Goal: Task Accomplishment & Management: Manage account settings

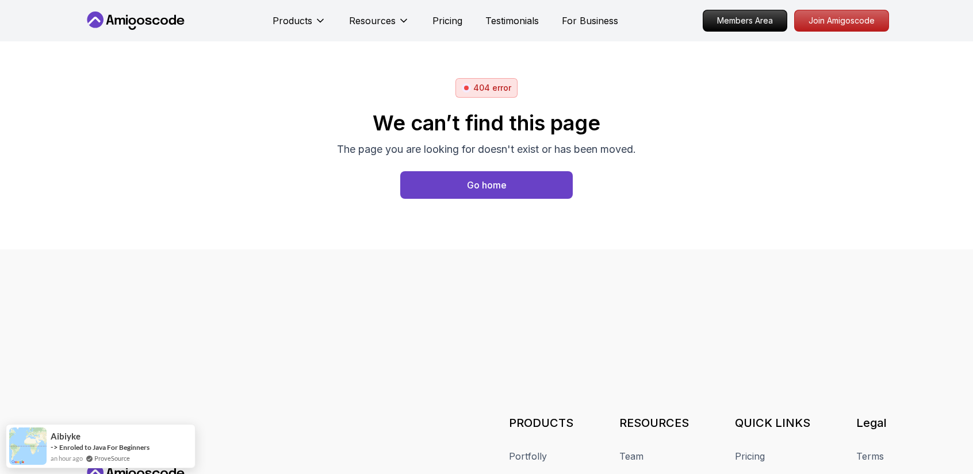
click at [128, 12] on icon at bounding box center [135, 20] width 103 height 18
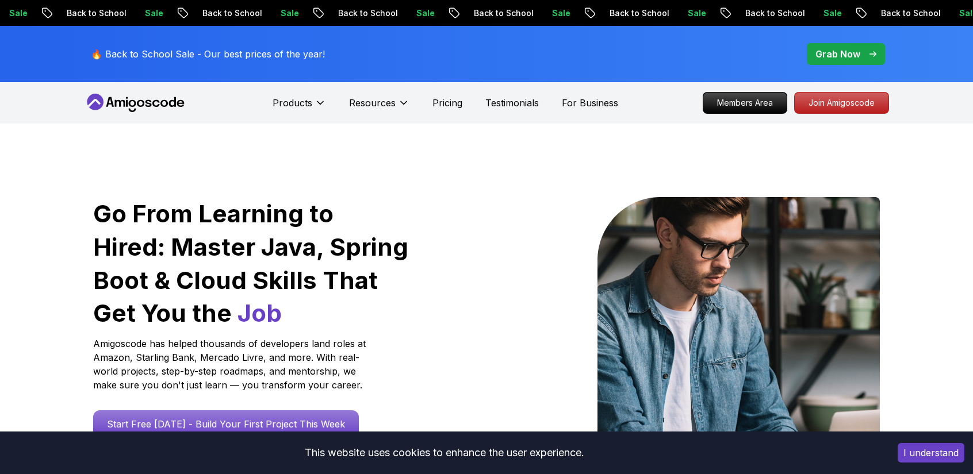
click at [128, 12] on p "Back to School" at bounding box center [96, 12] width 78 height 11
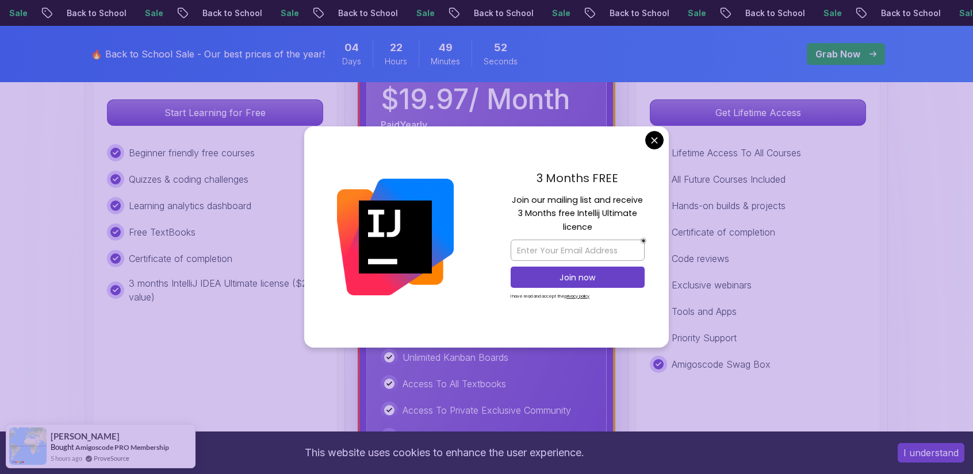
scroll to position [439, 0]
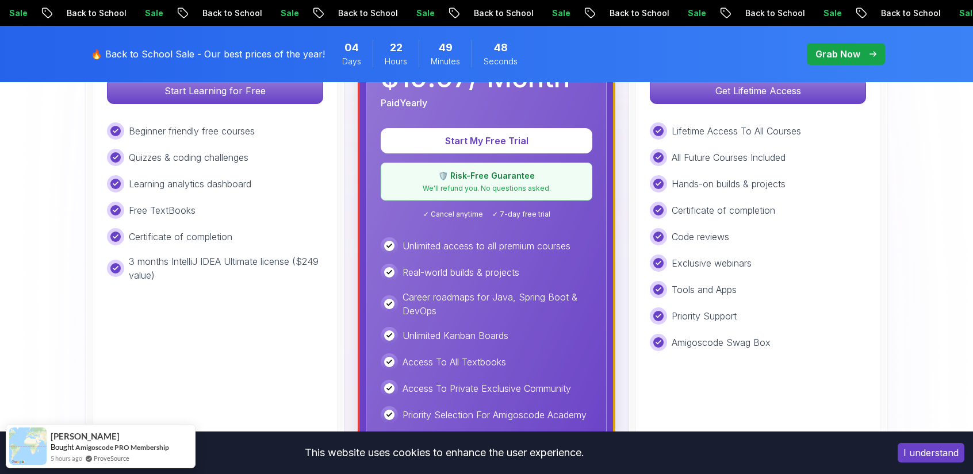
click at [487, 178] on p "🛡️ Risk-Free Guarantee" at bounding box center [486, 175] width 197 height 11
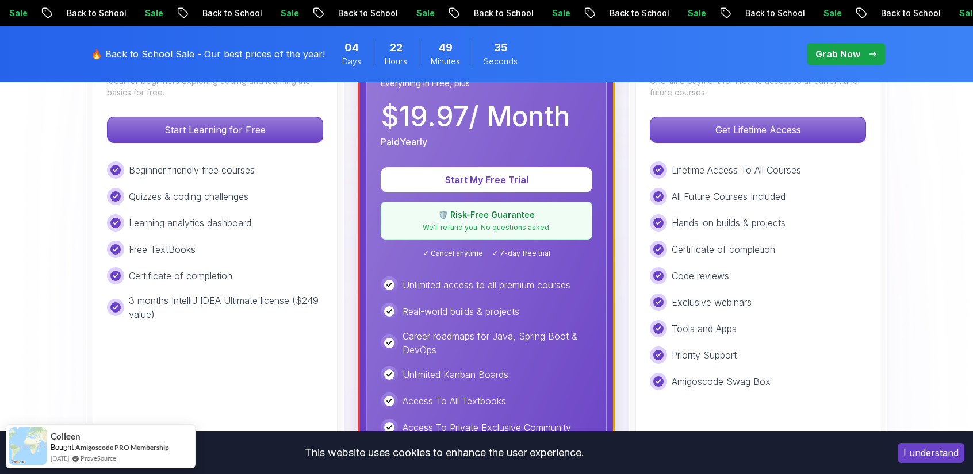
scroll to position [391, 0]
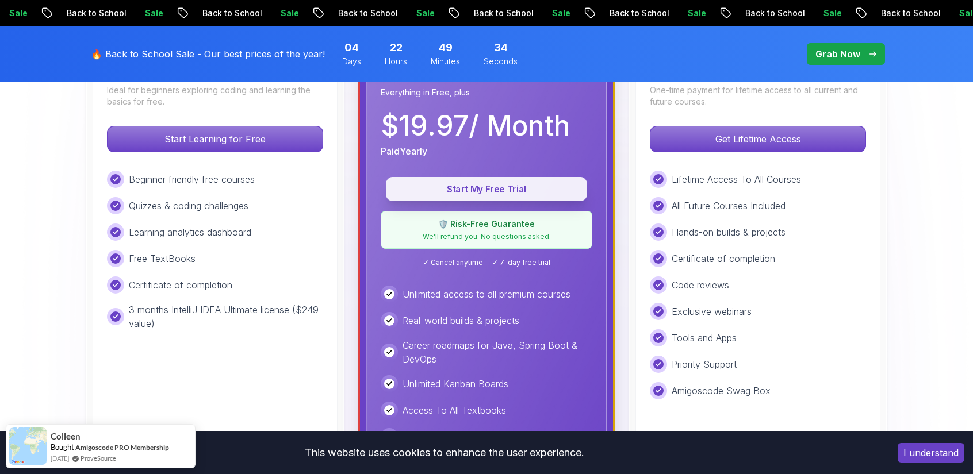
click at [537, 190] on p "Start My Free Trial" at bounding box center [486, 189] width 175 height 13
click at [524, 183] on p "Start My Free Trial" at bounding box center [486, 189] width 175 height 13
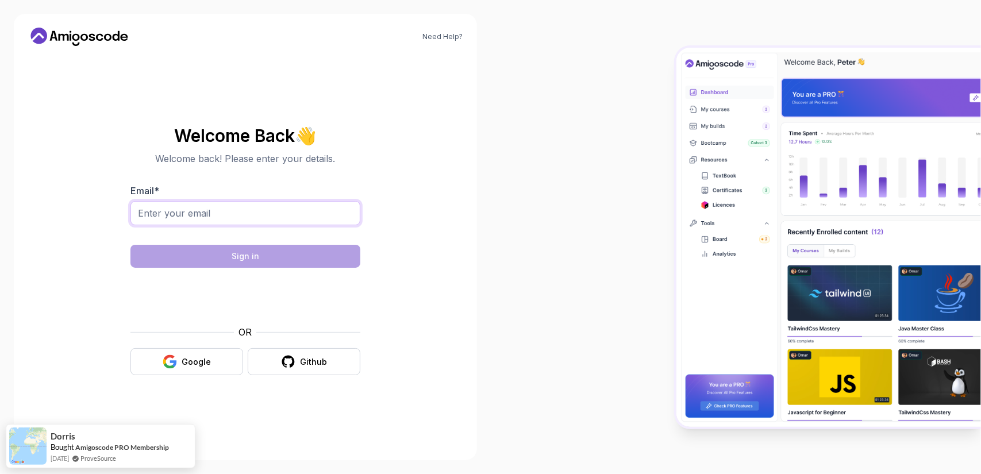
click at [216, 221] on input "Email *" at bounding box center [245, 213] width 230 height 24
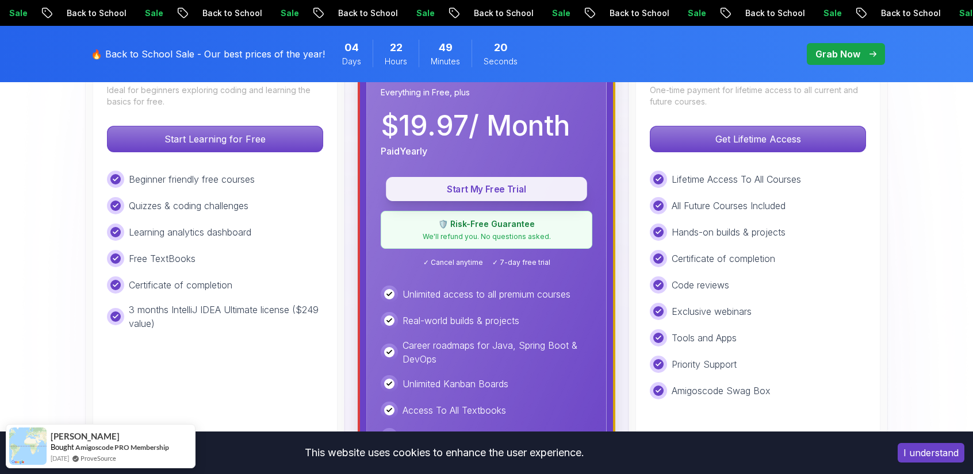
click at [531, 187] on p "Start My Free Trial" at bounding box center [486, 189] width 175 height 13
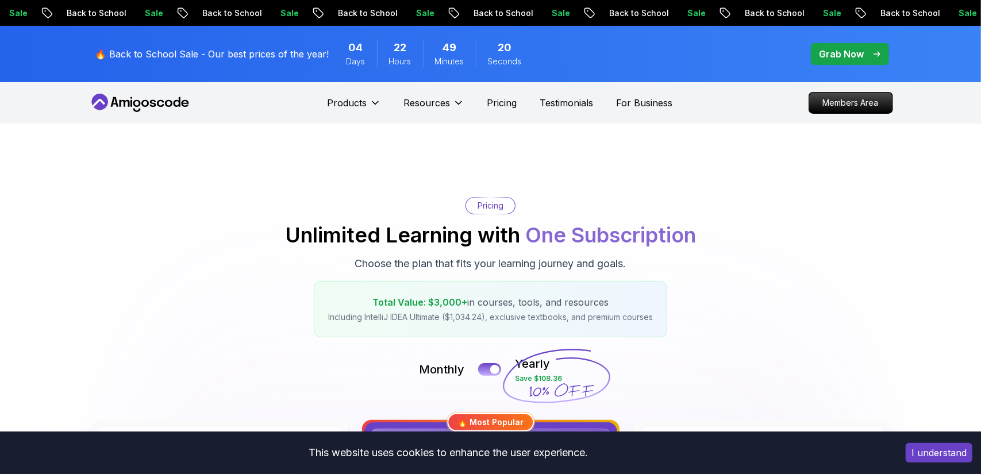
click at [502, 259] on p "Choose the plan that fits your learning journey and goals." at bounding box center [490, 264] width 271 height 16
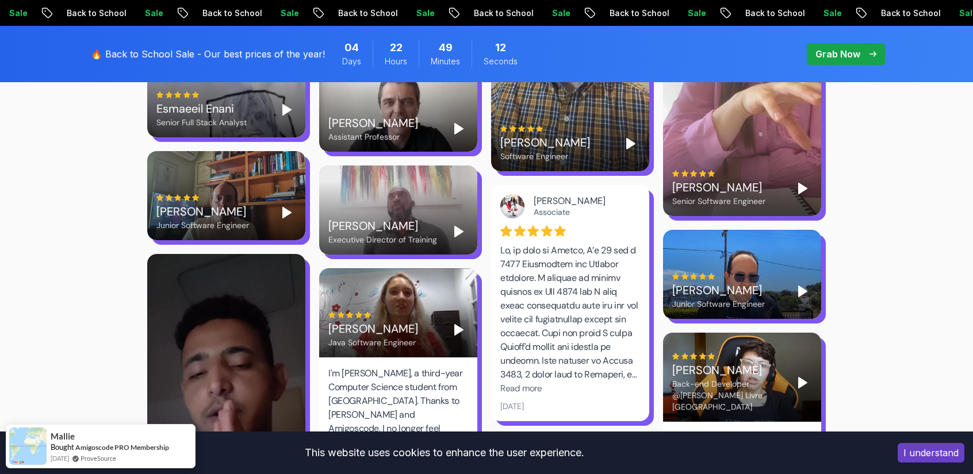
drag, startPoint x: 953, startPoint y: 229, endPoint x: 981, endPoint y: 194, distance: 45.1
click at [972, 193] on html "× Sale Back to School Sale Back to School Sale Back to School Sale Back to Scho…" at bounding box center [486, 194] width 973 height 5498
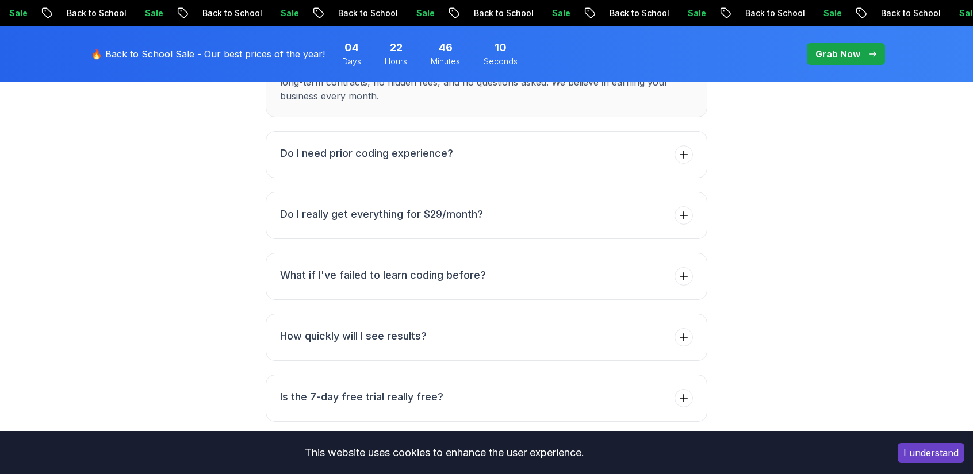
scroll to position [4320, 0]
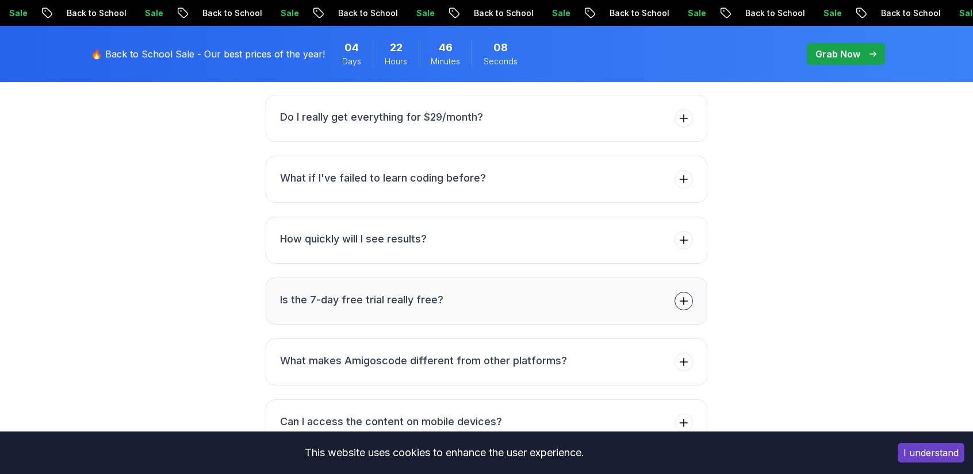
click at [618, 285] on button "Is the 7-day free trial really free?" at bounding box center [486, 301] width 441 height 47
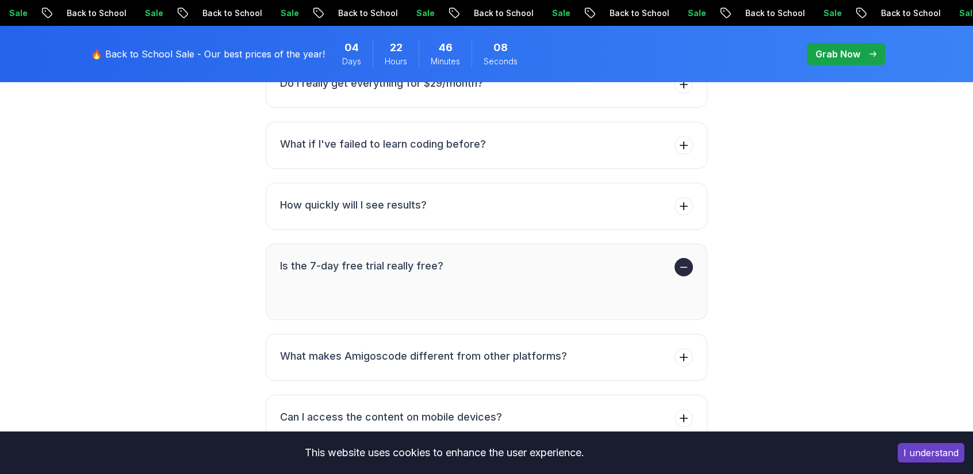
scroll to position [4274, 0]
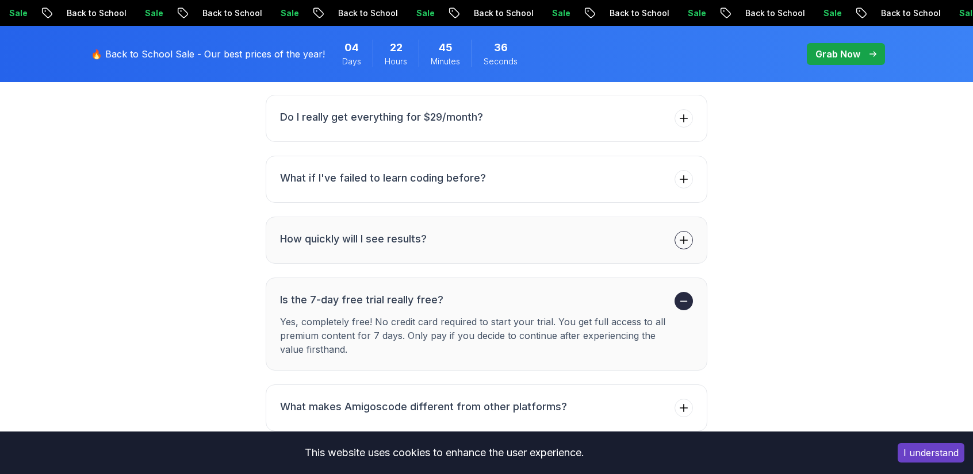
click at [488, 217] on button "How quickly will I see results?" at bounding box center [486, 240] width 441 height 47
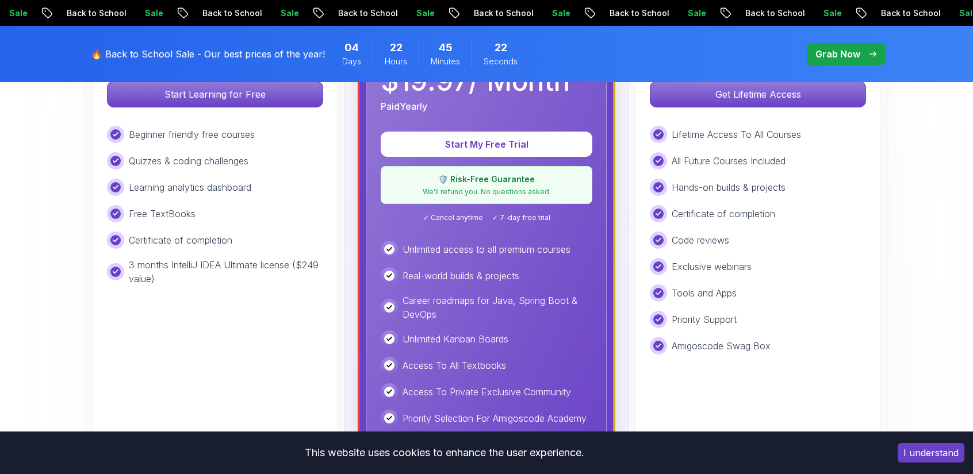
scroll to position [431, 0]
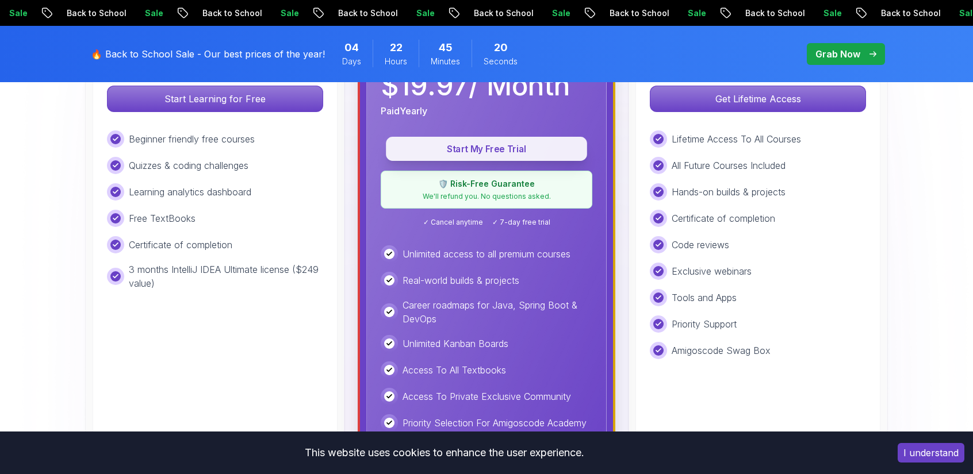
click at [546, 143] on p "Start My Free Trial" at bounding box center [486, 149] width 175 height 13
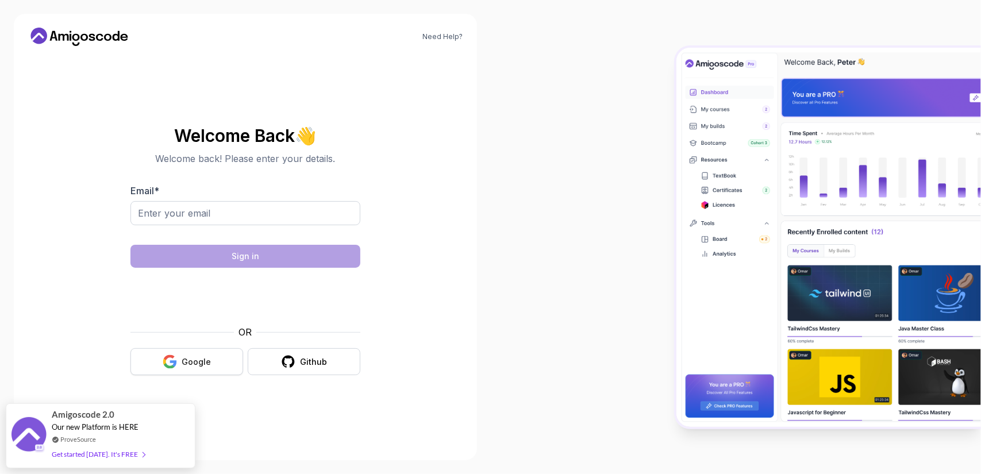
click at [166, 360] on icon "button" at bounding box center [164, 362] width 3 height 6
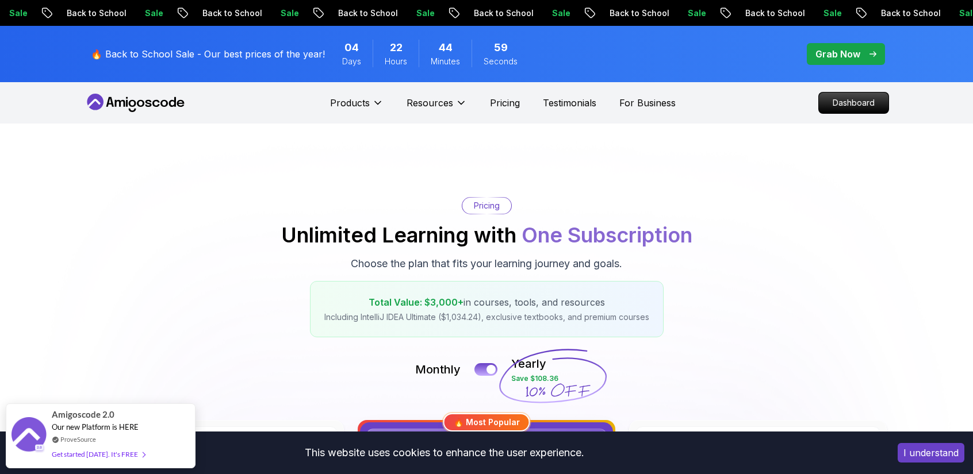
scroll to position [415, 0]
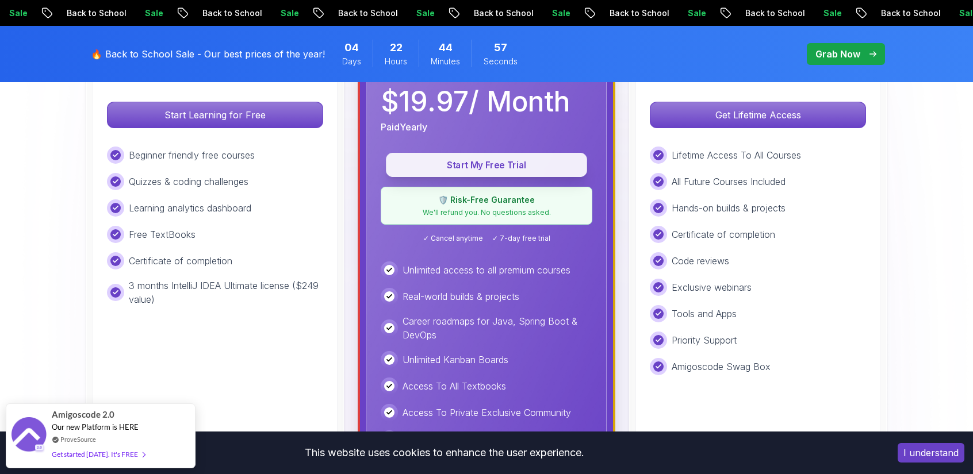
click at [540, 166] on p "Start My Free Trial" at bounding box center [486, 165] width 175 height 13
click at [512, 153] on button "Start My Free Trial" at bounding box center [486, 165] width 201 height 24
click at [510, 163] on p "Start My Free Trial" at bounding box center [486, 165] width 175 height 13
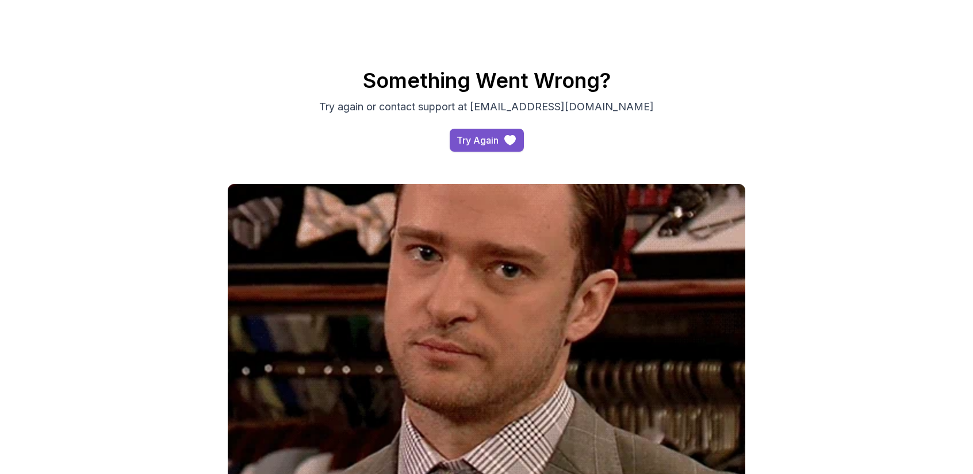
click at [491, 141] on div "Try Again" at bounding box center [477, 140] width 42 height 14
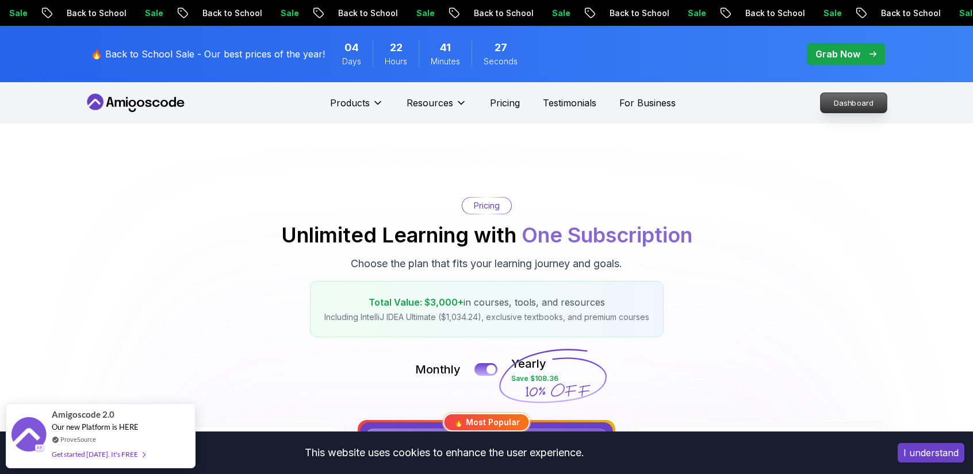
click at [865, 98] on p "Dashboard" at bounding box center [853, 103] width 66 height 20
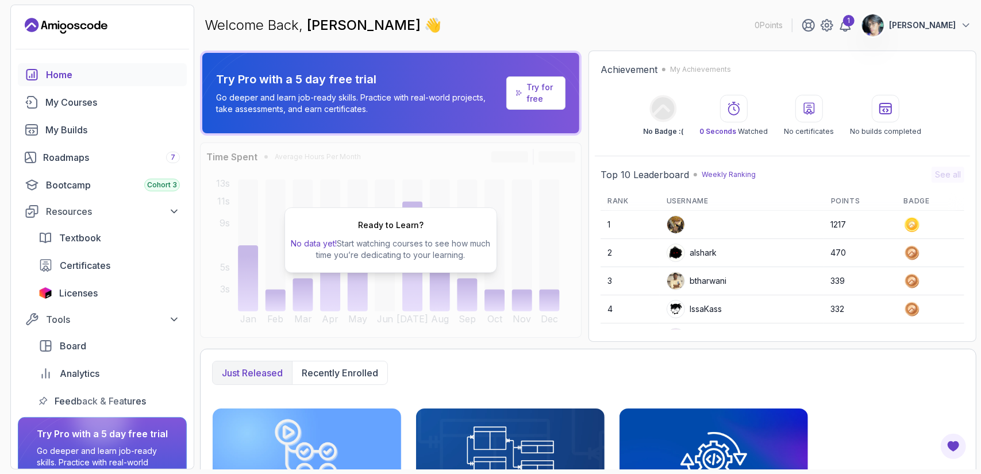
click at [957, 22] on button "[PERSON_NAME]" at bounding box center [917, 25] width 110 height 23
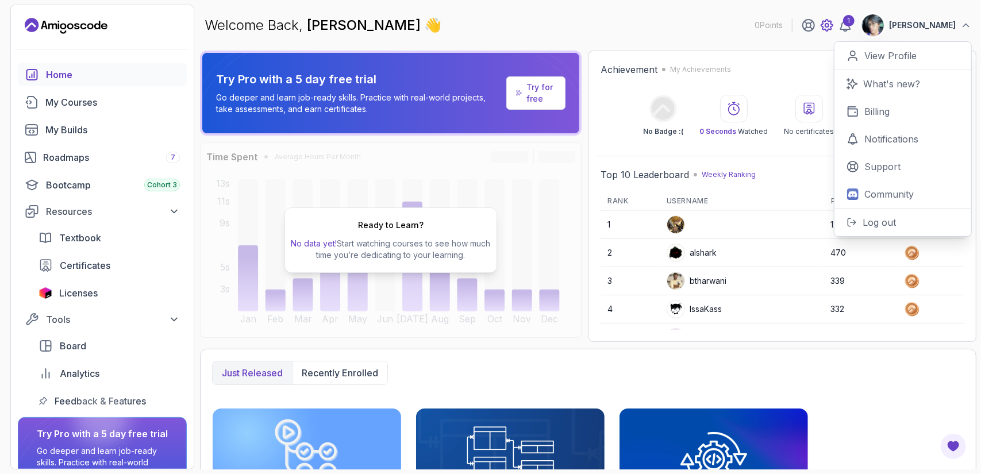
click at [829, 26] on icon at bounding box center [826, 25] width 3 height 3
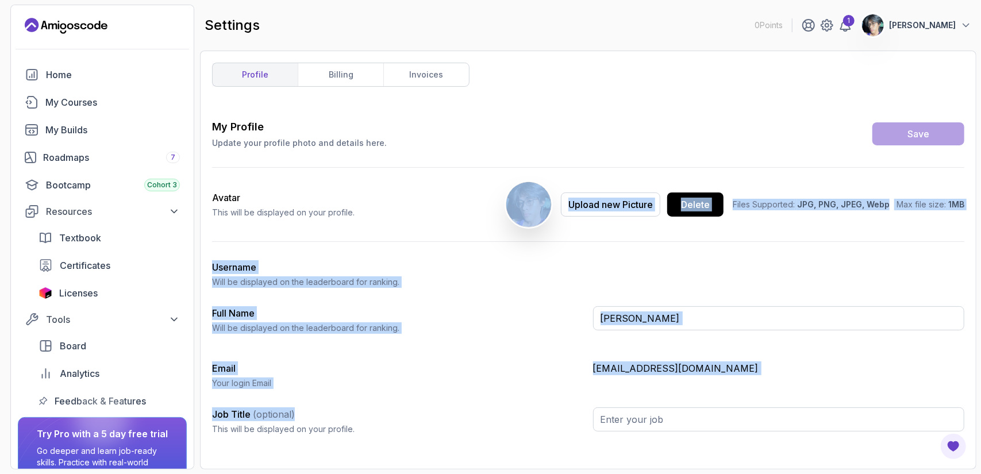
drag, startPoint x: 491, startPoint y: 228, endPoint x: 464, endPoint y: 420, distance: 193.8
click at [464, 420] on div "My Profile Update your profile photo and details here. Save Avatar This will be…" at bounding box center [588, 281] width 752 height 325
click at [542, 287] on div "My Profile Update your profile photo and details here. Save Avatar This will be…" at bounding box center [588, 281] width 752 height 325
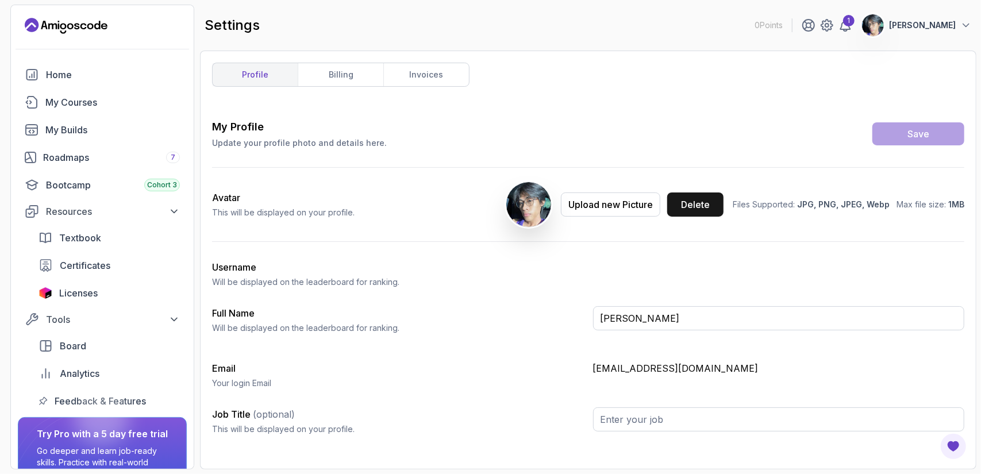
click at [690, 198] on div "Delete" at bounding box center [695, 205] width 29 height 14
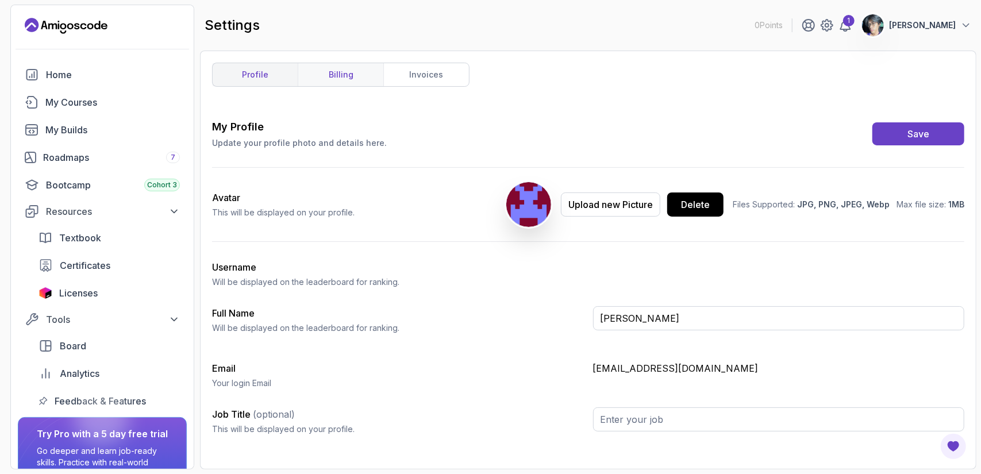
click at [351, 69] on link "billing" at bounding box center [341, 74] width 86 height 23
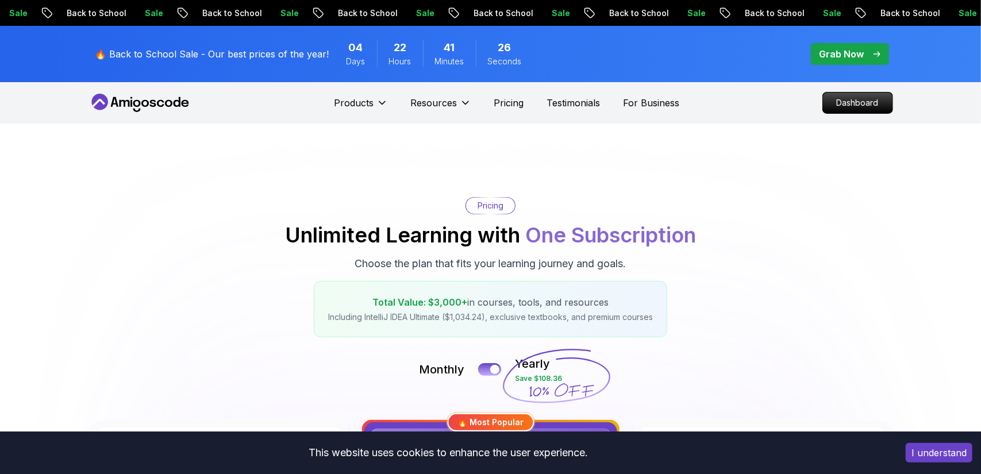
click at [830, 25] on div "Sale Back to School Sale Back to School Sale Back to School Sale Back to School…" at bounding box center [490, 13] width 981 height 26
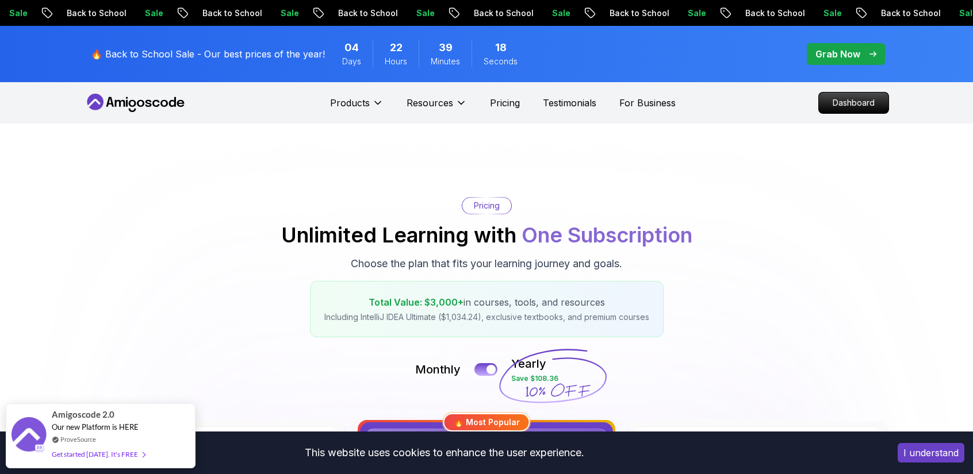
click at [892, 105] on div "Products Resources Pricing Testimonials For Business Dashboard" at bounding box center [486, 102] width 973 height 41
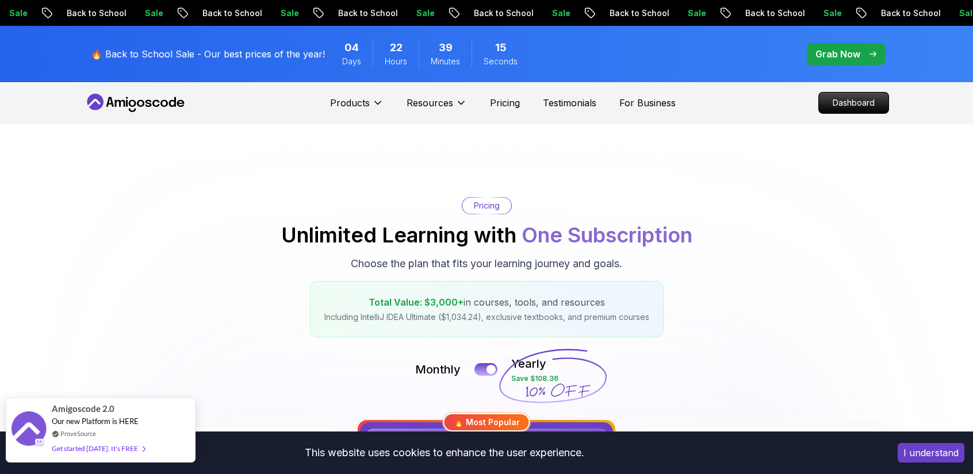
click at [107, 447] on div "Get started today. It's FREE" at bounding box center [98, 448] width 93 height 13
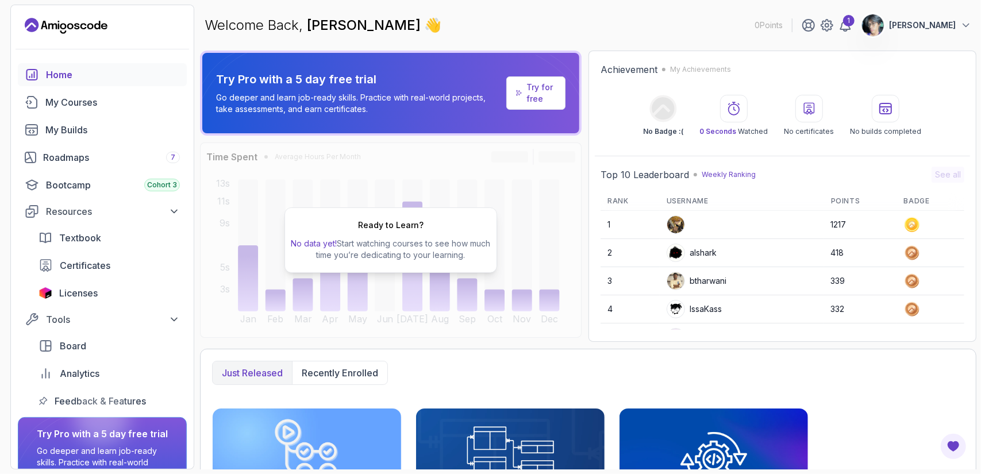
click at [510, 98] on link "Try for free" at bounding box center [535, 92] width 59 height 33
click at [524, 93] on link "Try for free" at bounding box center [535, 92] width 59 height 33
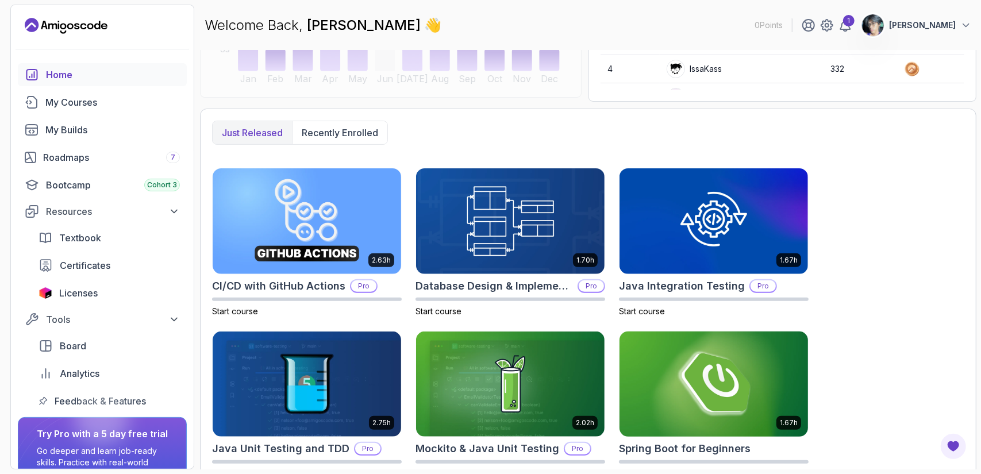
scroll to position [217, 0]
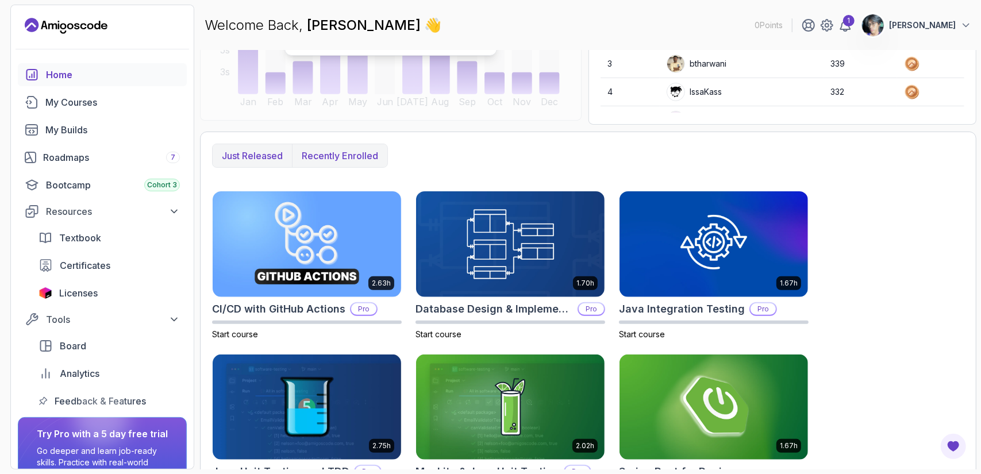
click at [327, 151] on p "Recently enrolled" at bounding box center [340, 156] width 76 height 14
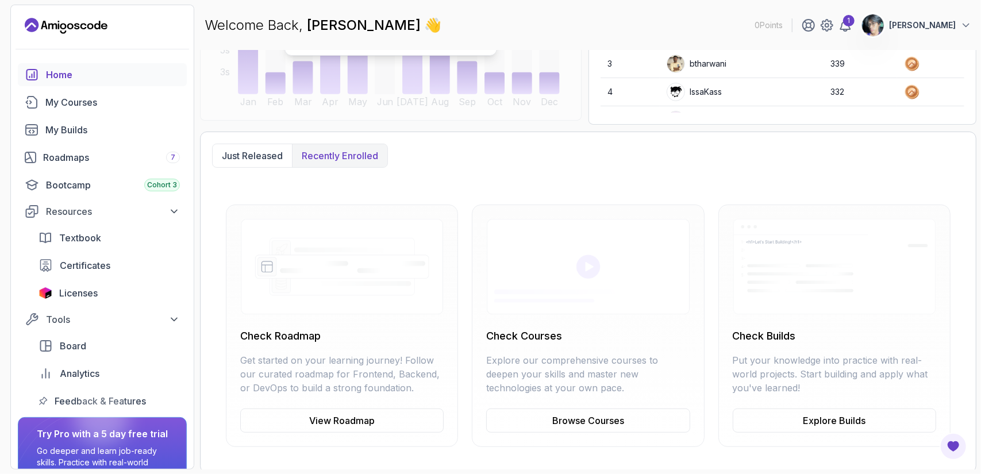
scroll to position [218, 0]
click at [171, 213] on icon at bounding box center [173, 211] width 11 height 11
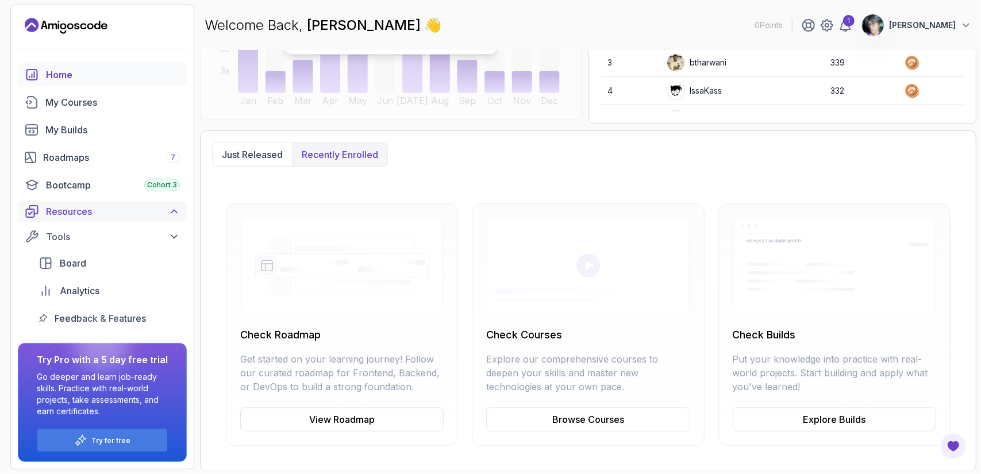
click at [163, 219] on button "Resources" at bounding box center [102, 211] width 169 height 21
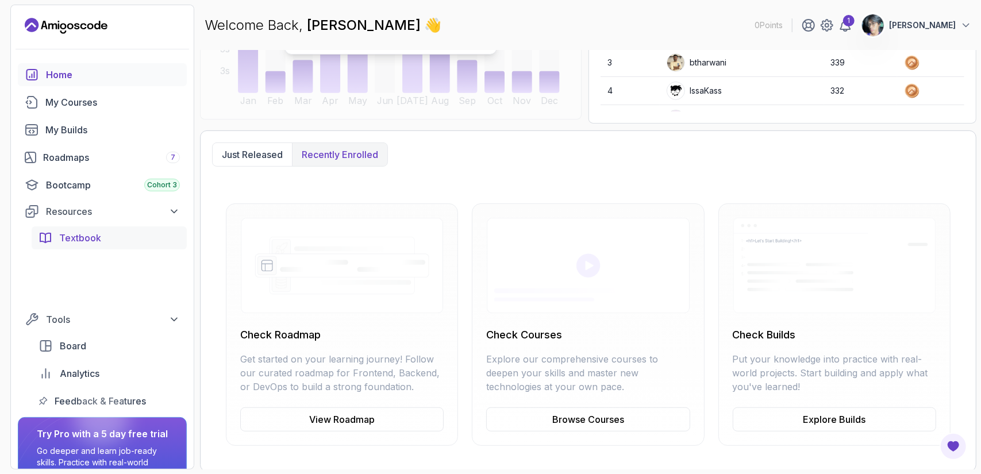
click at [124, 245] on link "Textbook" at bounding box center [109, 237] width 155 height 23
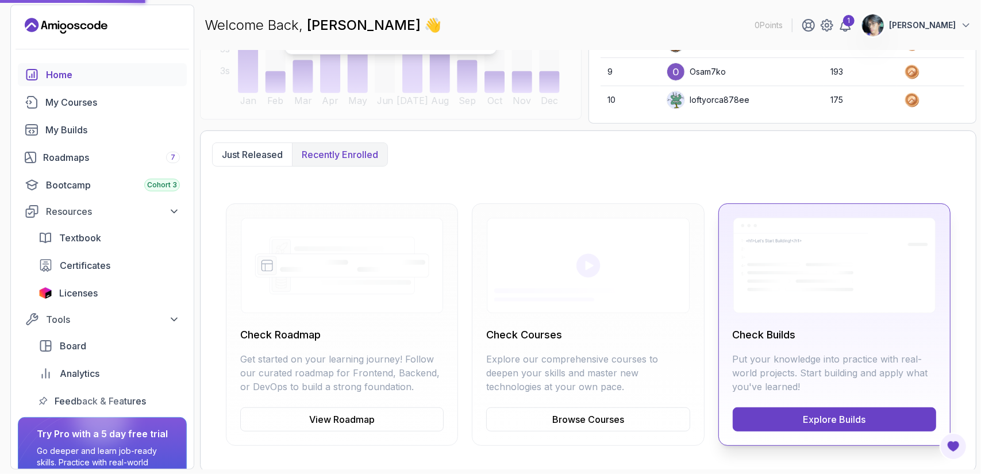
scroll to position [0, 0]
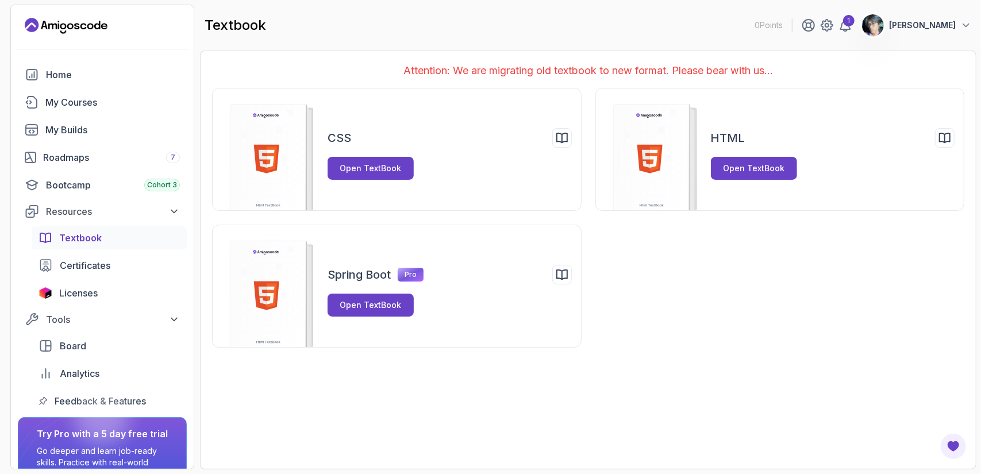
drag, startPoint x: 761, startPoint y: 170, endPoint x: 692, endPoint y: 294, distance: 142.0
click at [692, 294] on div "CSS Open TextBook HTML Open TextBook Spring Boot Pro Open TextBook" at bounding box center [588, 218] width 752 height 260
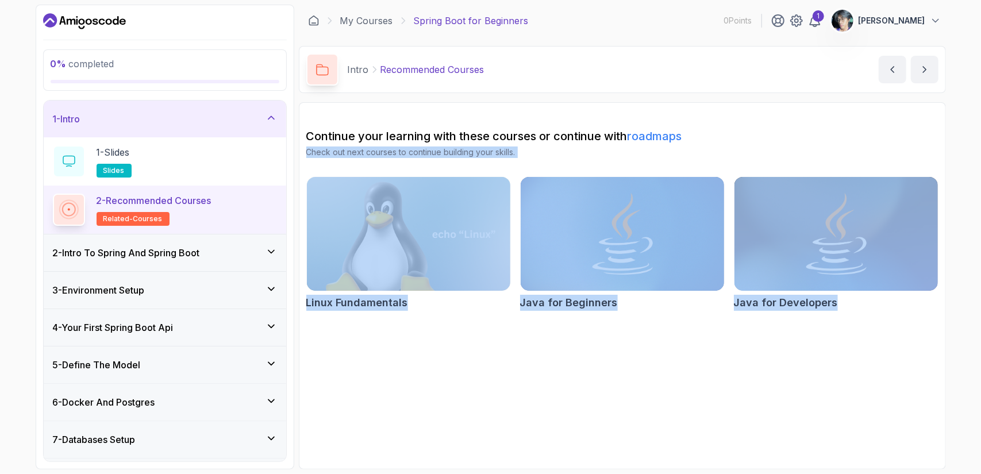
drag, startPoint x: 981, startPoint y: 217, endPoint x: 980, endPoint y: 233, distance: 16.1
click at [980, 233] on div "0 % completed 1 - Intro 1 - Slides slides 2 - Recommended Courses related-cours…" at bounding box center [490, 237] width 981 height 474
click at [705, 156] on p "Check out next courses to continue building your skills." at bounding box center [622, 152] width 632 height 11
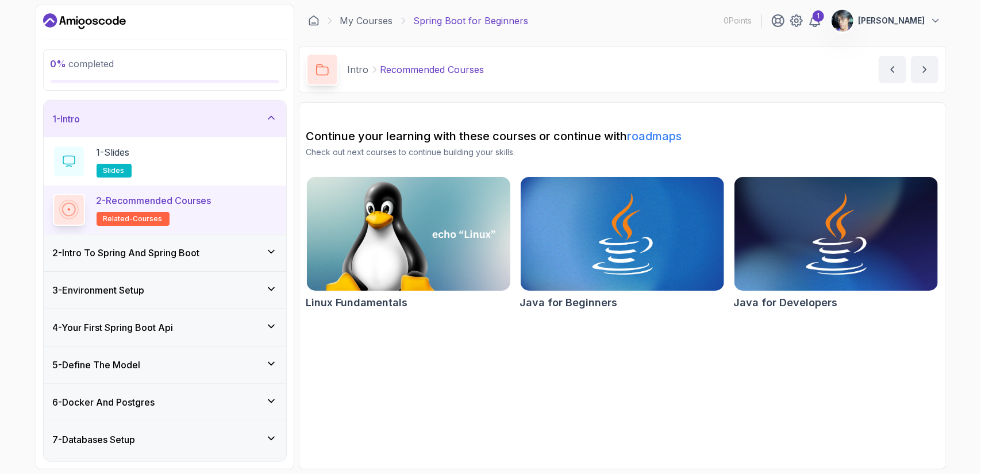
scroll to position [179, 0]
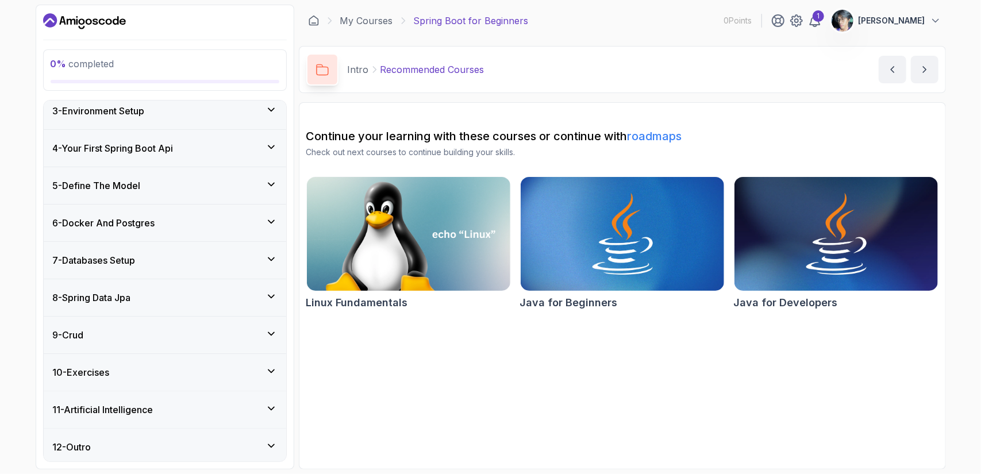
click at [264, 142] on div "4 - Your First Spring Boot Api" at bounding box center [165, 148] width 224 height 14
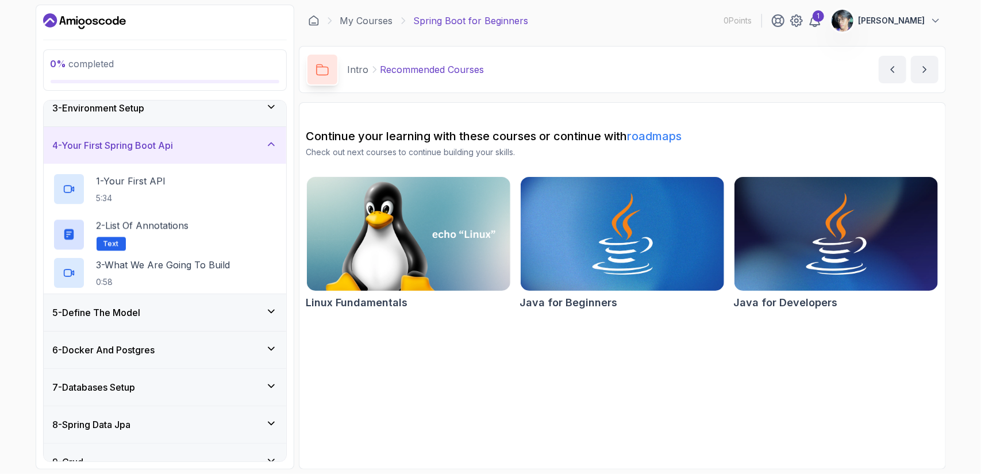
scroll to position [83, 0]
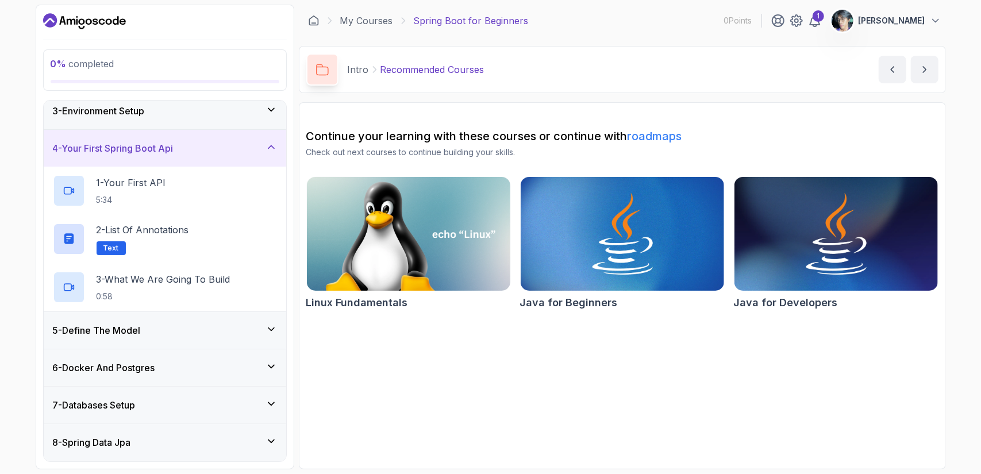
click at [264, 142] on div "4 - Your First Spring Boot Api" at bounding box center [165, 148] width 224 height 14
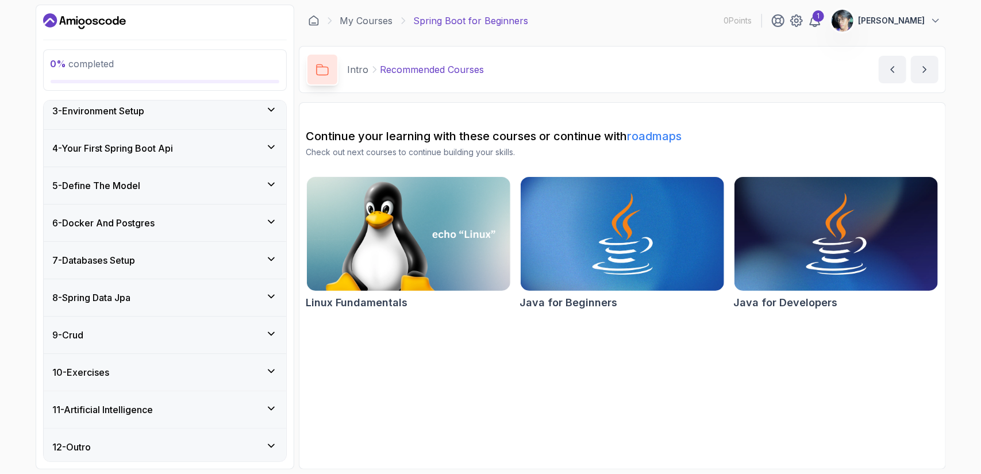
click at [237, 304] on div "8 - Spring Data Jpa" at bounding box center [165, 297] width 243 height 37
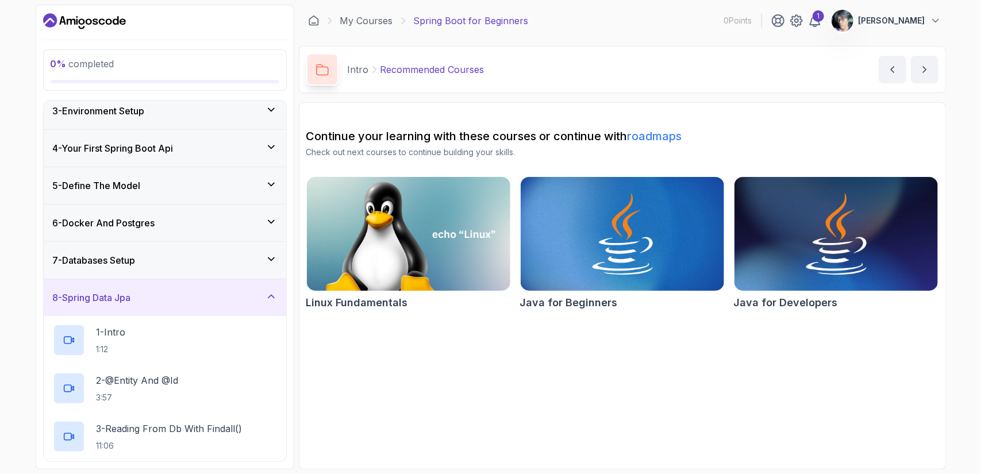
scroll to position [276, 0]
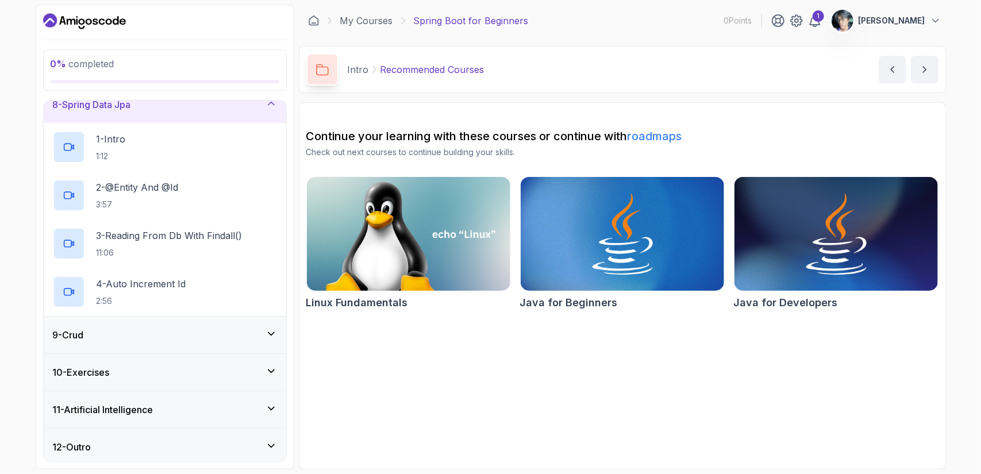
click at [257, 109] on div "8 - Spring Data Jpa" at bounding box center [165, 104] width 243 height 37
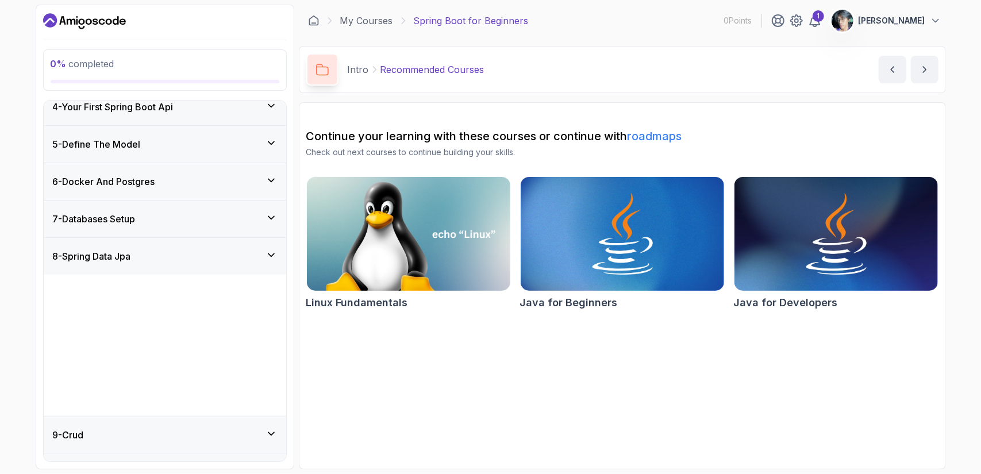
scroll to position [83, 0]
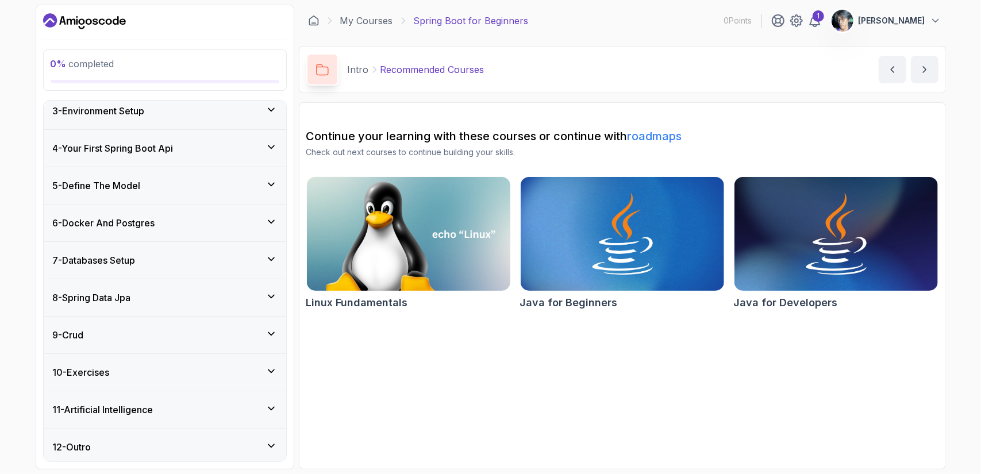
click at [199, 398] on div "11 - Artificial Intelligence" at bounding box center [165, 409] width 243 height 37
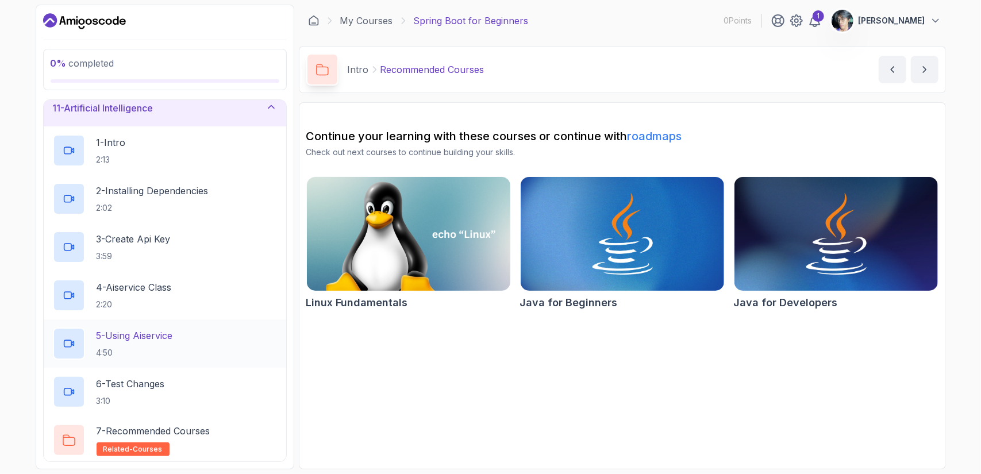
scroll to position [421, 0]
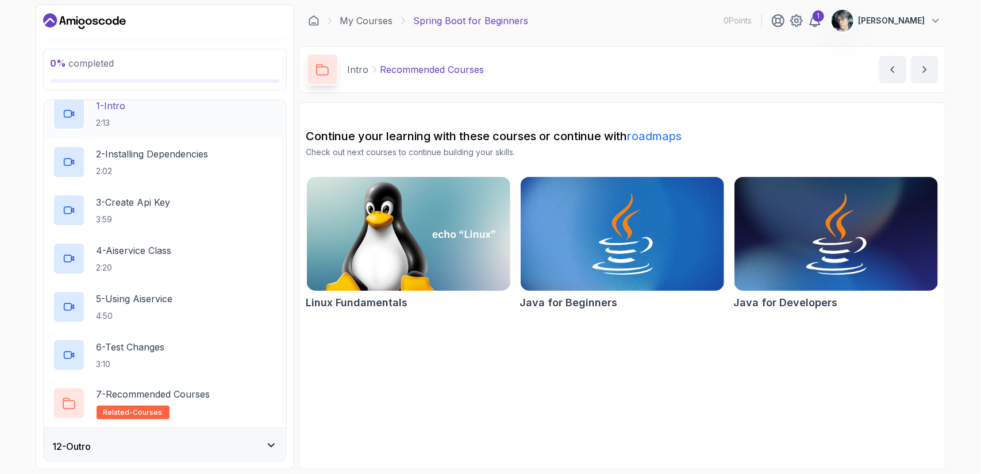
click at [200, 440] on div "12 - Outro" at bounding box center [165, 447] width 224 height 14
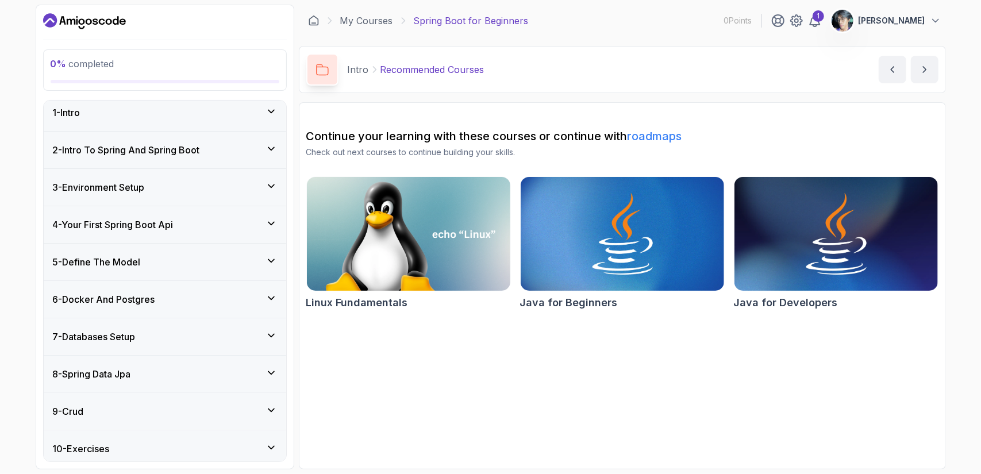
scroll to position [0, 0]
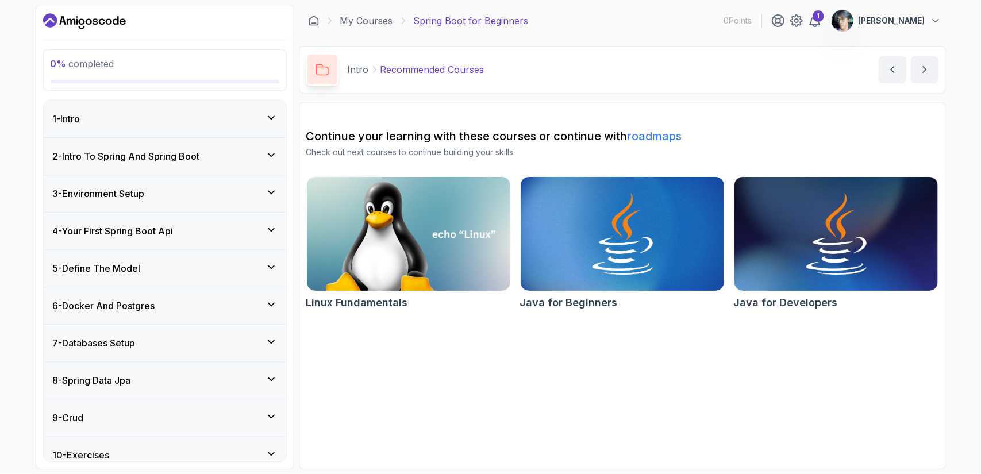
click at [205, 105] on div "1 - Intro" at bounding box center [165, 119] width 243 height 37
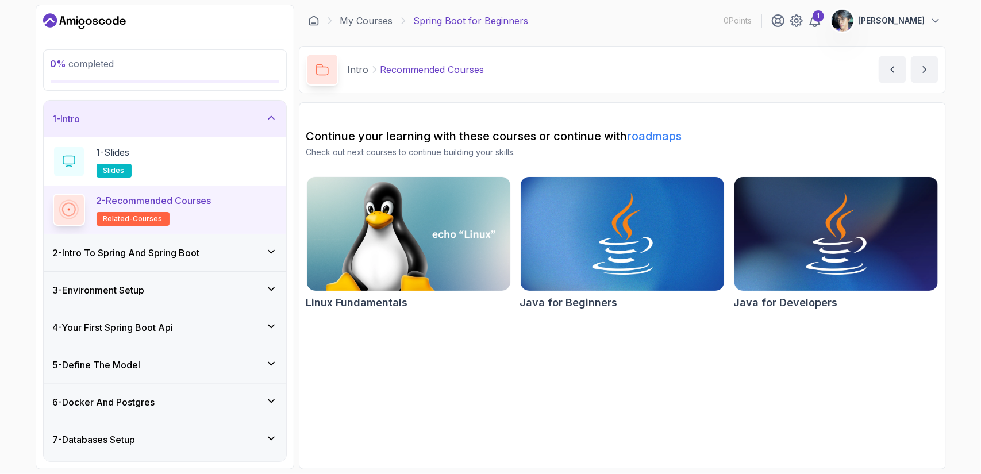
click at [167, 209] on h2 "2 - Recommended Courses related-courses" at bounding box center [154, 210] width 115 height 32
click at [167, 204] on p "2 - Recommended Courses" at bounding box center [154, 201] width 115 height 14
click at [113, 18] on icon "Dashboard" at bounding box center [84, 21] width 83 height 18
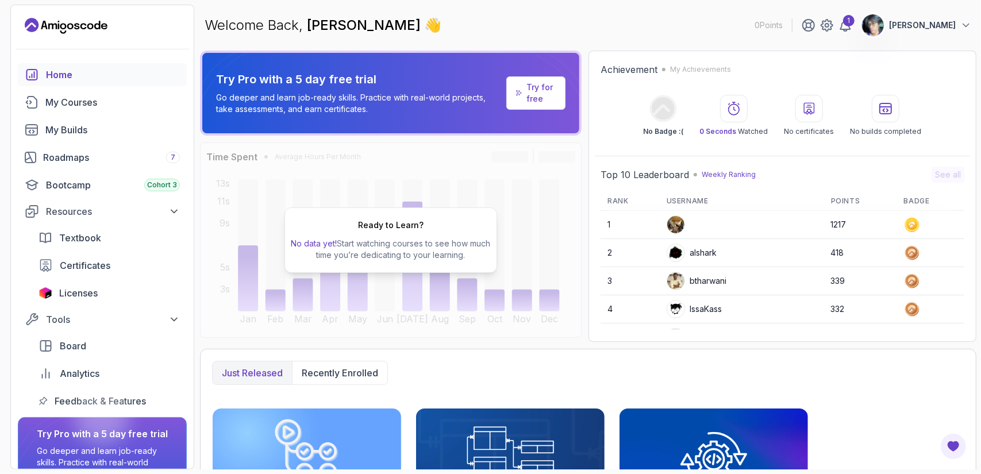
click at [923, 29] on p "[PERSON_NAME]" at bounding box center [922, 25] width 67 height 11
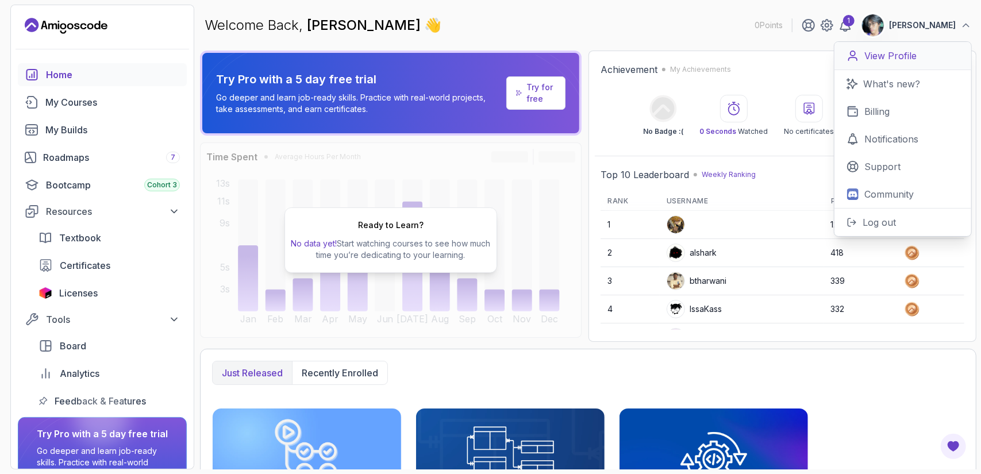
click at [908, 66] on link "View Profile" at bounding box center [903, 56] width 137 height 28
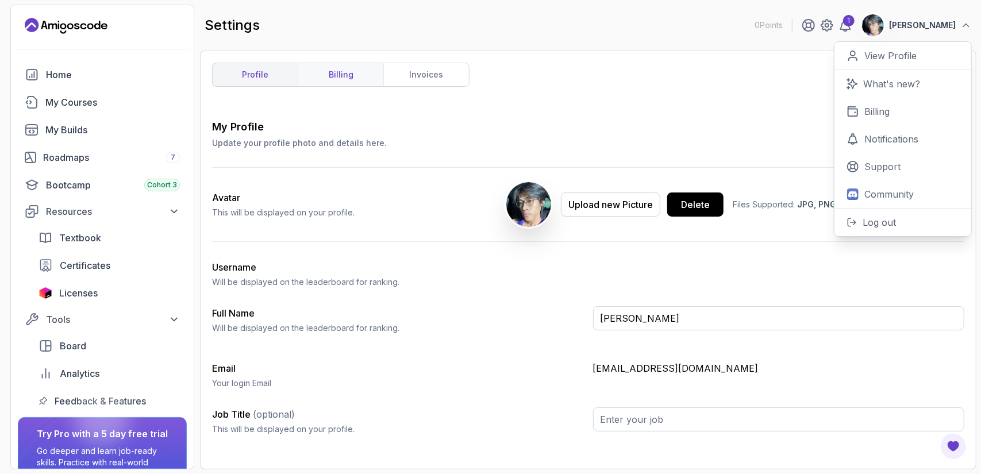
click at [337, 74] on link "billing" at bounding box center [341, 74] width 86 height 23
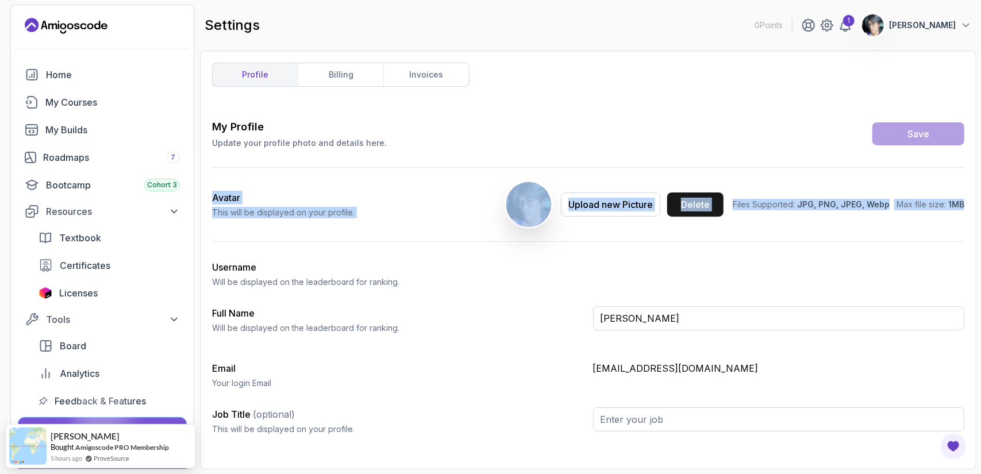
drag, startPoint x: 981, startPoint y: 113, endPoint x: 697, endPoint y: 212, distance: 300.1
click at [981, 221] on section "0 Points 1 Arron Baranquil Home My Courses My Builds Roadmaps 7 Bootcamp Cohort…" at bounding box center [490, 237] width 981 height 474
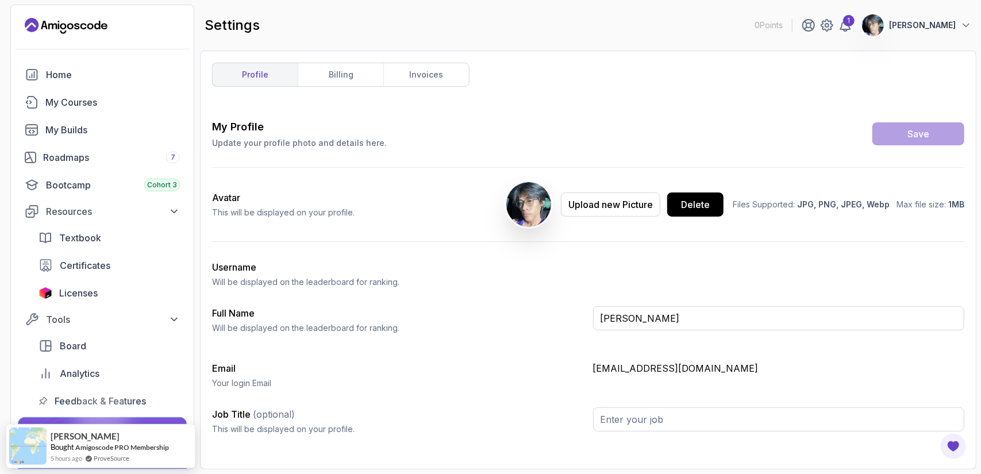
click at [640, 123] on div "My Profile Update your profile photo and details here. Save" at bounding box center [588, 134] width 752 height 30
click at [843, 32] on div "1 Arron Baranquil" at bounding box center [887, 25] width 170 height 23
click at [833, 25] on icon at bounding box center [827, 25] width 14 height 14
click at [709, 203] on div "Delete" at bounding box center [695, 205] width 29 height 14
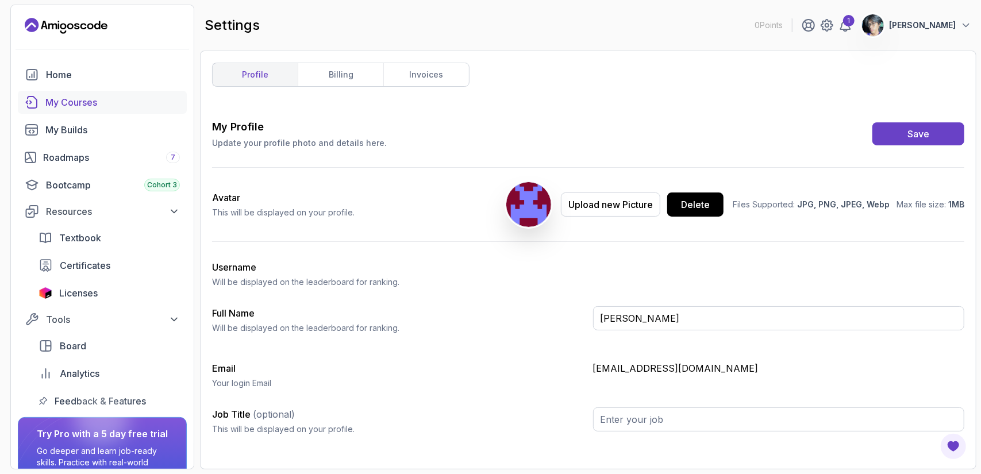
click at [125, 99] on div "My Courses" at bounding box center [112, 102] width 135 height 14
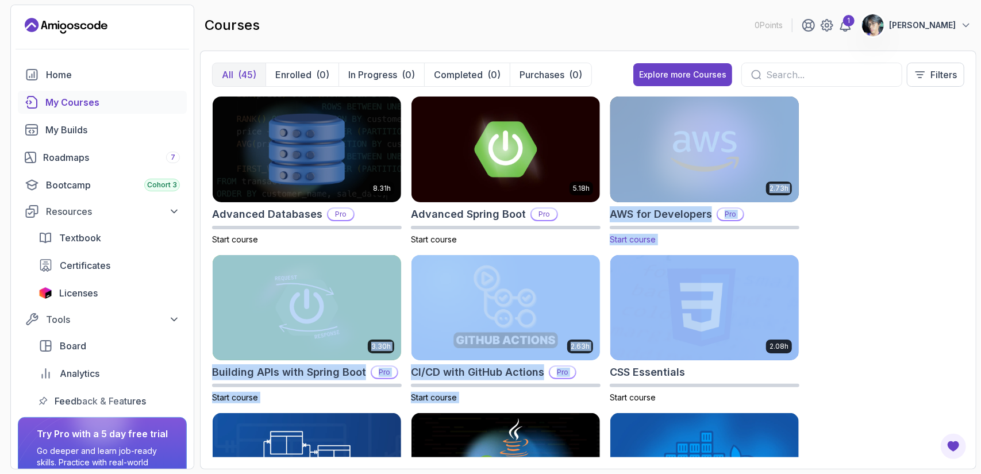
drag, startPoint x: 981, startPoint y: 158, endPoint x: 631, endPoint y: 95, distance: 355.1
click at [954, 270] on section "0 Points 1 Arron Baranquil Home My Courses My Builds Roadmaps 7 Bootcamp Cohort…" at bounding box center [490, 237] width 981 height 474
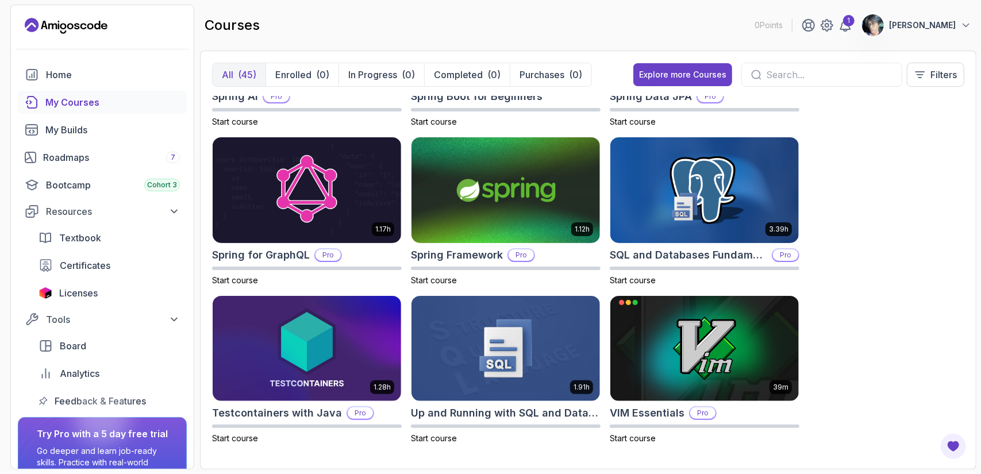
click at [842, 174] on div "8.31h Advanced Databases Pro Start course 5.18h Advanced Spring Boot Pro Start …" at bounding box center [588, 277] width 752 height 362
click at [981, 189] on section "0 Points 1 Arron Baranquil Home My Courses My Builds Roadmaps 7 Bootcamp Cohort…" at bounding box center [490, 237] width 981 height 474
drag, startPoint x: 979, startPoint y: 184, endPoint x: 977, endPoint y: 178, distance: 6.0
click at [977, 180] on section "0 Points 1 Arron Baranquil Home My Courses My Builds Roadmaps 7 Bootcamp Cohort…" at bounding box center [490, 237] width 981 height 474
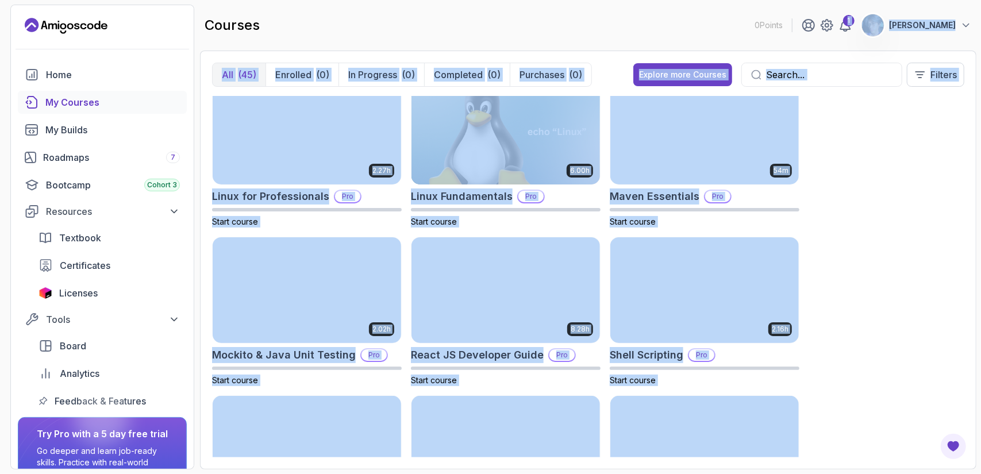
drag, startPoint x: 977, startPoint y: 178, endPoint x: 852, endPoint y: 100, distance: 147.2
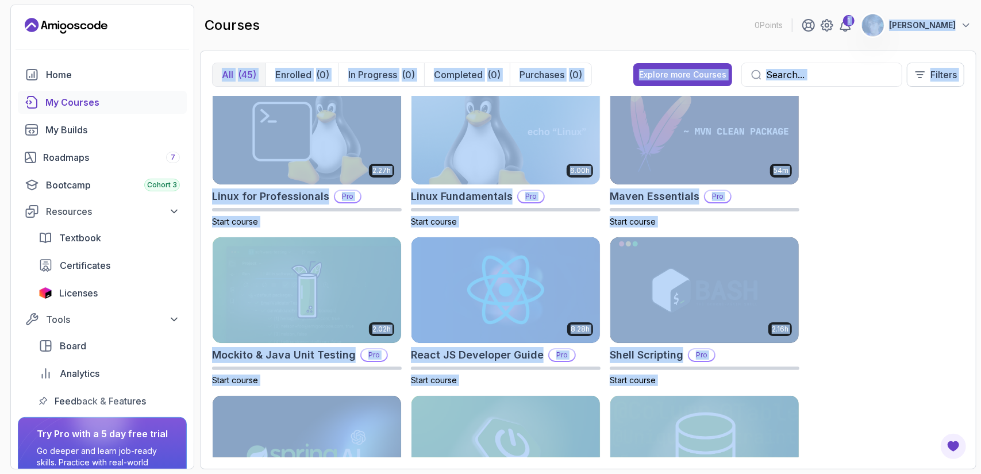
click at [839, 50] on section "0 Points 1 Arron Baranquil Home My Courses My Builds Roadmaps 7 Bootcamp Cohort…" at bounding box center [490, 237] width 981 height 474
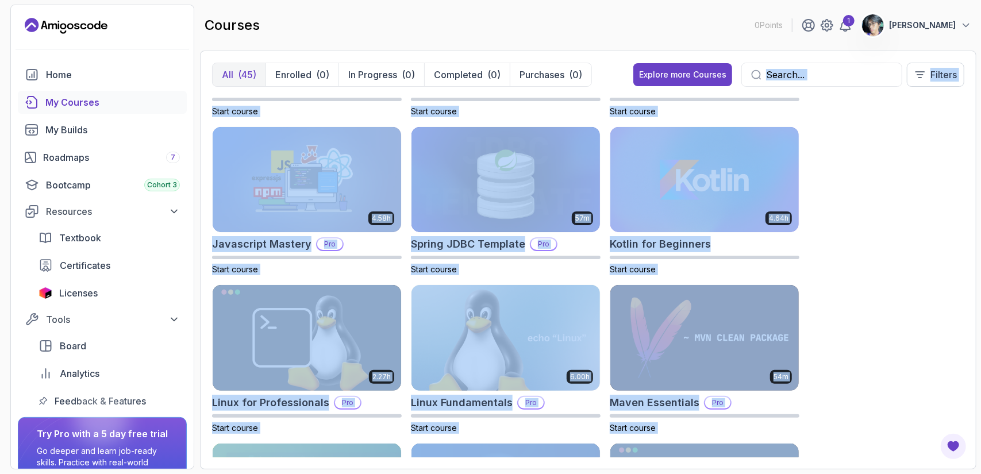
click at [860, 140] on div "8.31h Advanced Databases Pro Start course 5.18h Advanced Spring Boot Pro Start …" at bounding box center [588, 277] width 752 height 362
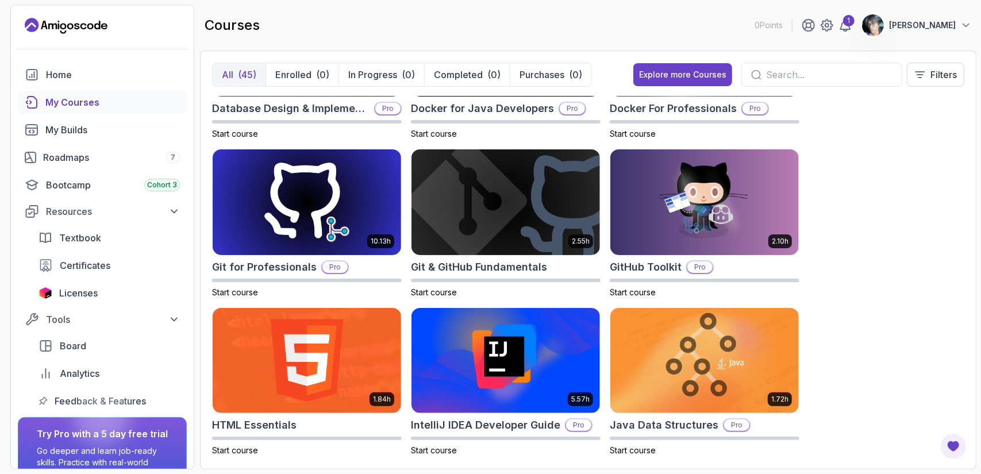
scroll to position [0, 0]
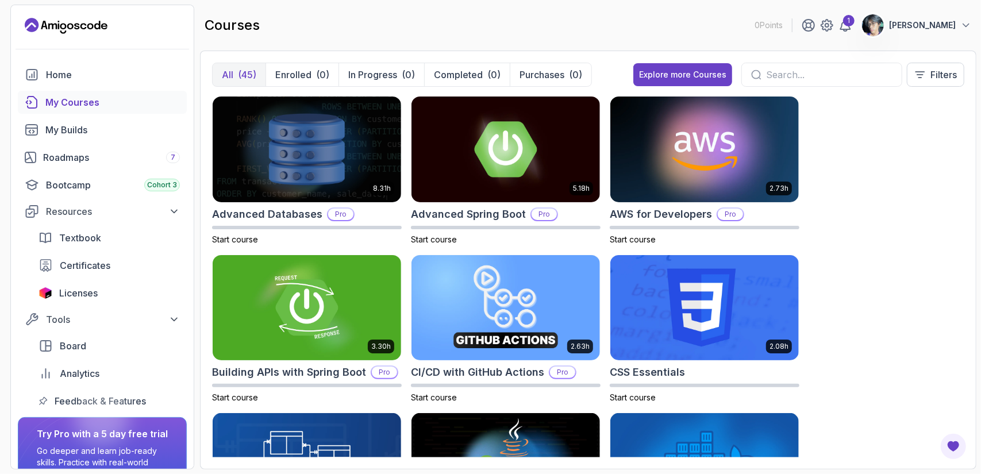
click at [981, 27] on section "0 Points 1 Arron Baranquil Home My Courses My Builds Roadmaps 7 Bootcamp Cohort…" at bounding box center [490, 237] width 981 height 474
click at [950, 27] on p "[PERSON_NAME]" at bounding box center [922, 25] width 67 height 11
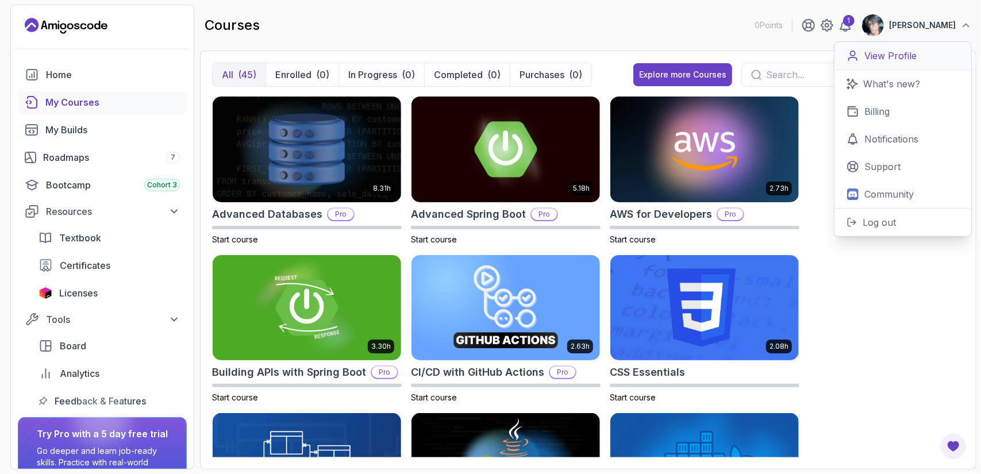
click at [891, 59] on p "View Profile" at bounding box center [891, 56] width 52 height 14
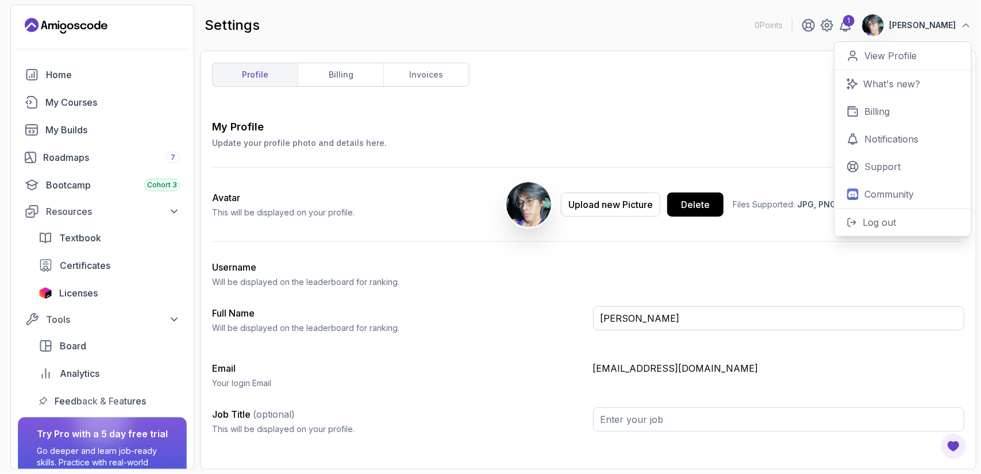
click at [748, 205] on p "Files Supported: JPG, PNG, JPEG, Webp Max file size: 1MB" at bounding box center [849, 204] width 232 height 11
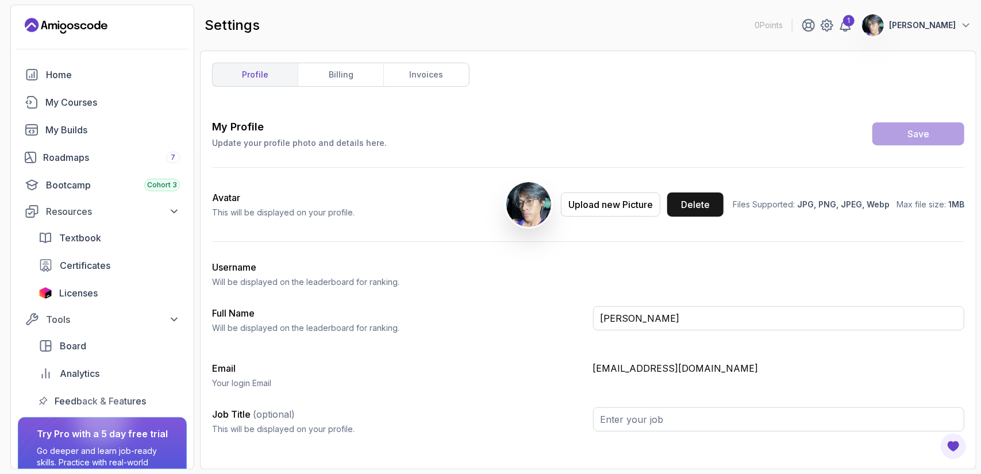
click at [701, 196] on button "Delete" at bounding box center [695, 205] width 56 height 24
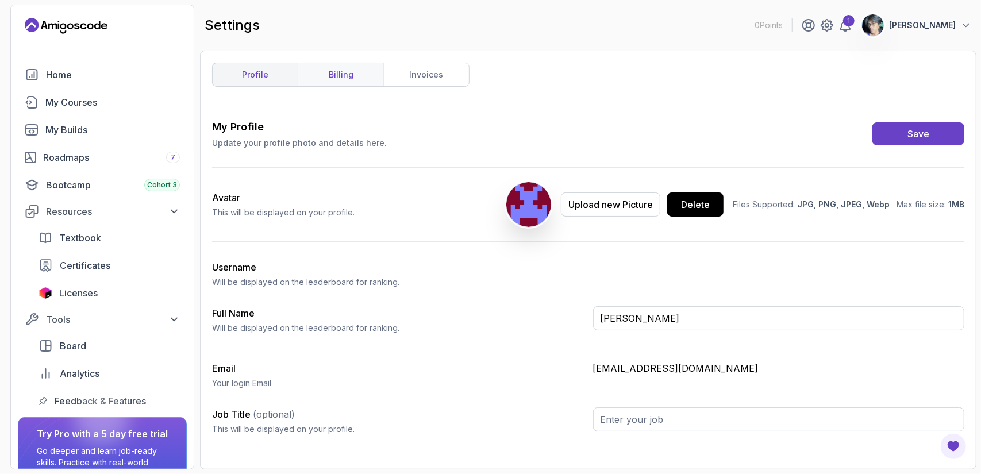
click at [370, 71] on link "billing" at bounding box center [341, 74] width 86 height 23
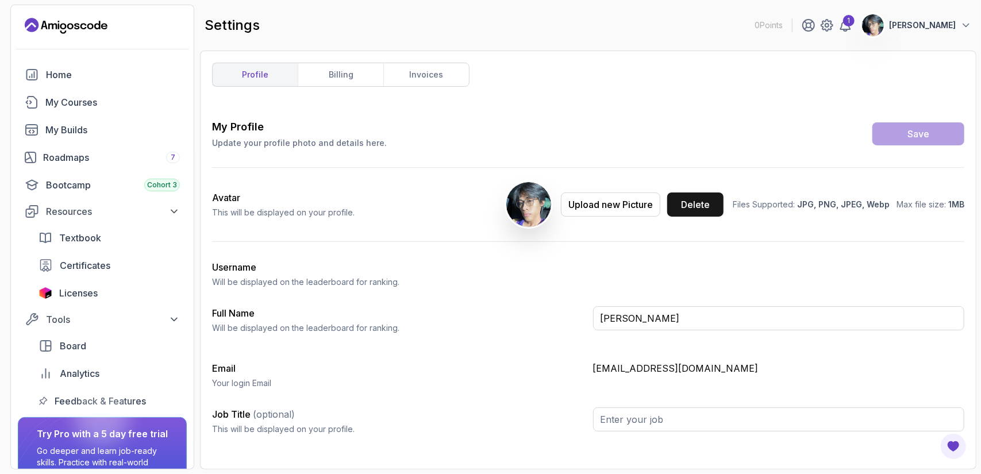
click at [716, 206] on button "Delete" at bounding box center [695, 205] width 56 height 24
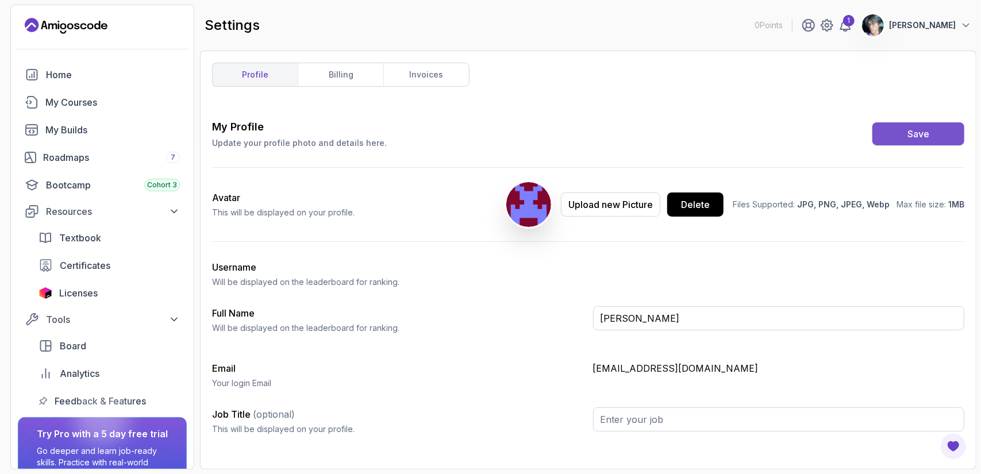
click at [909, 125] on button "Save" at bounding box center [919, 133] width 92 height 23
click at [909, 126] on button "Save" at bounding box center [919, 133] width 92 height 23
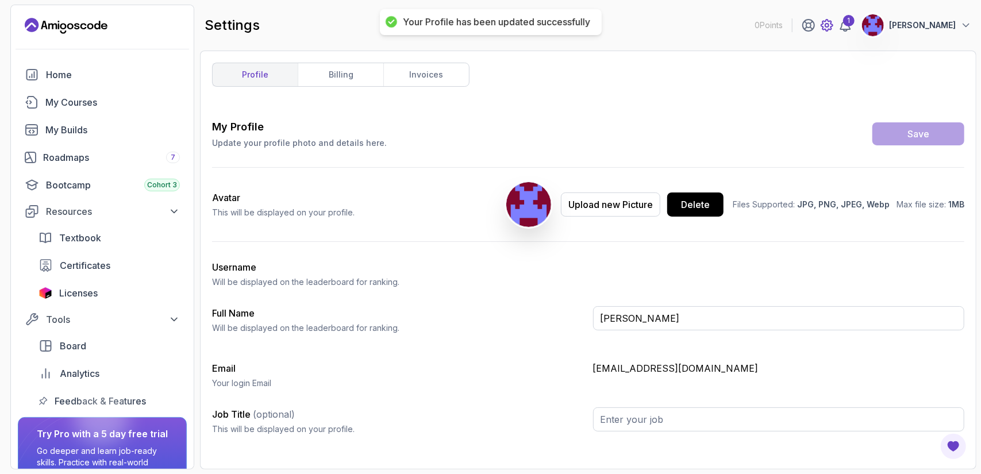
click at [830, 27] on icon at bounding box center [826, 25] width 11 height 11
click at [945, 22] on p "[PERSON_NAME]" at bounding box center [922, 25] width 67 height 11
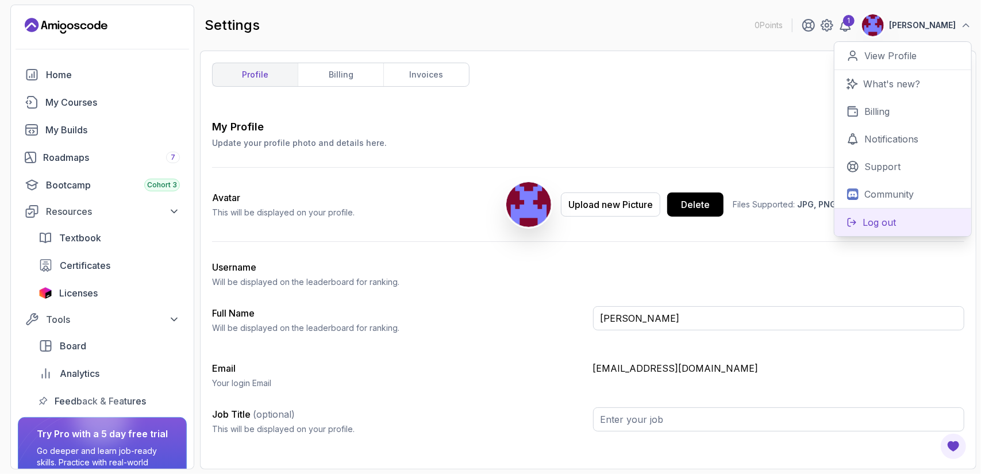
click at [903, 222] on button "Log out" at bounding box center [903, 222] width 137 height 28
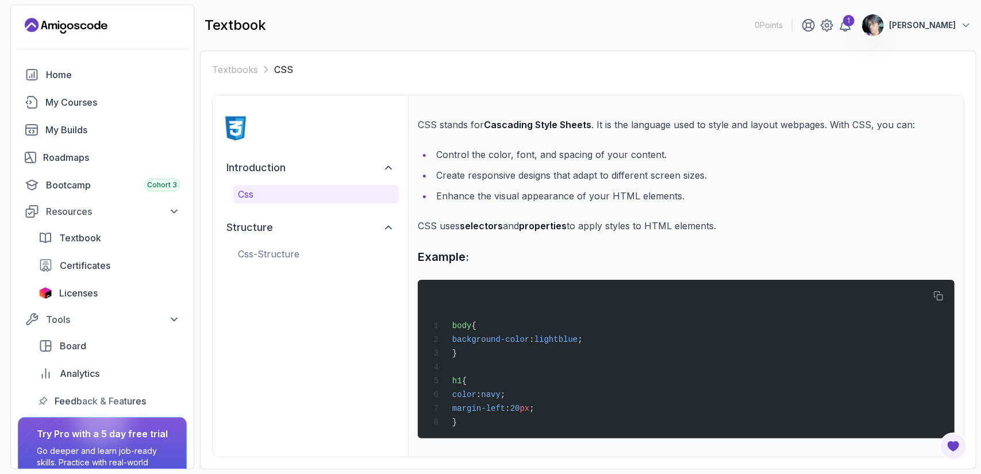
scroll to position [40, 0]
click at [308, 256] on p "css-structure" at bounding box center [316, 254] width 156 height 14
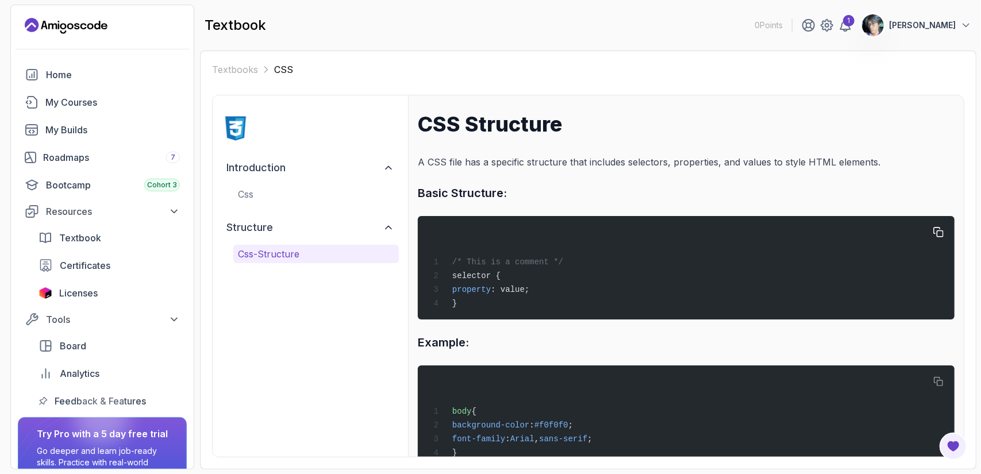
scroll to position [0, 0]
